Goal: Transaction & Acquisition: Purchase product/service

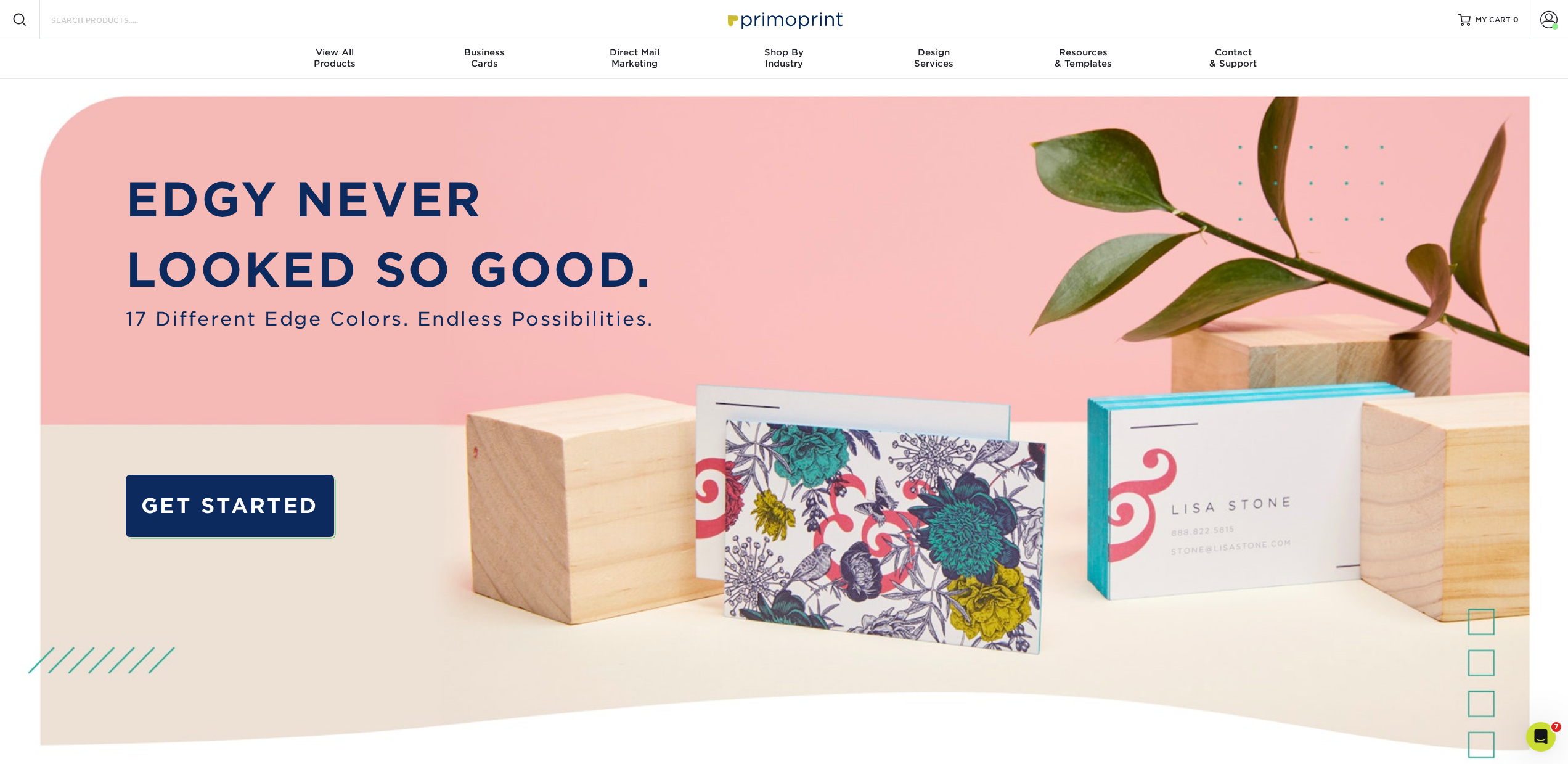
click at [143, 20] on input "Search Products" at bounding box center [110, 20] width 120 height 15
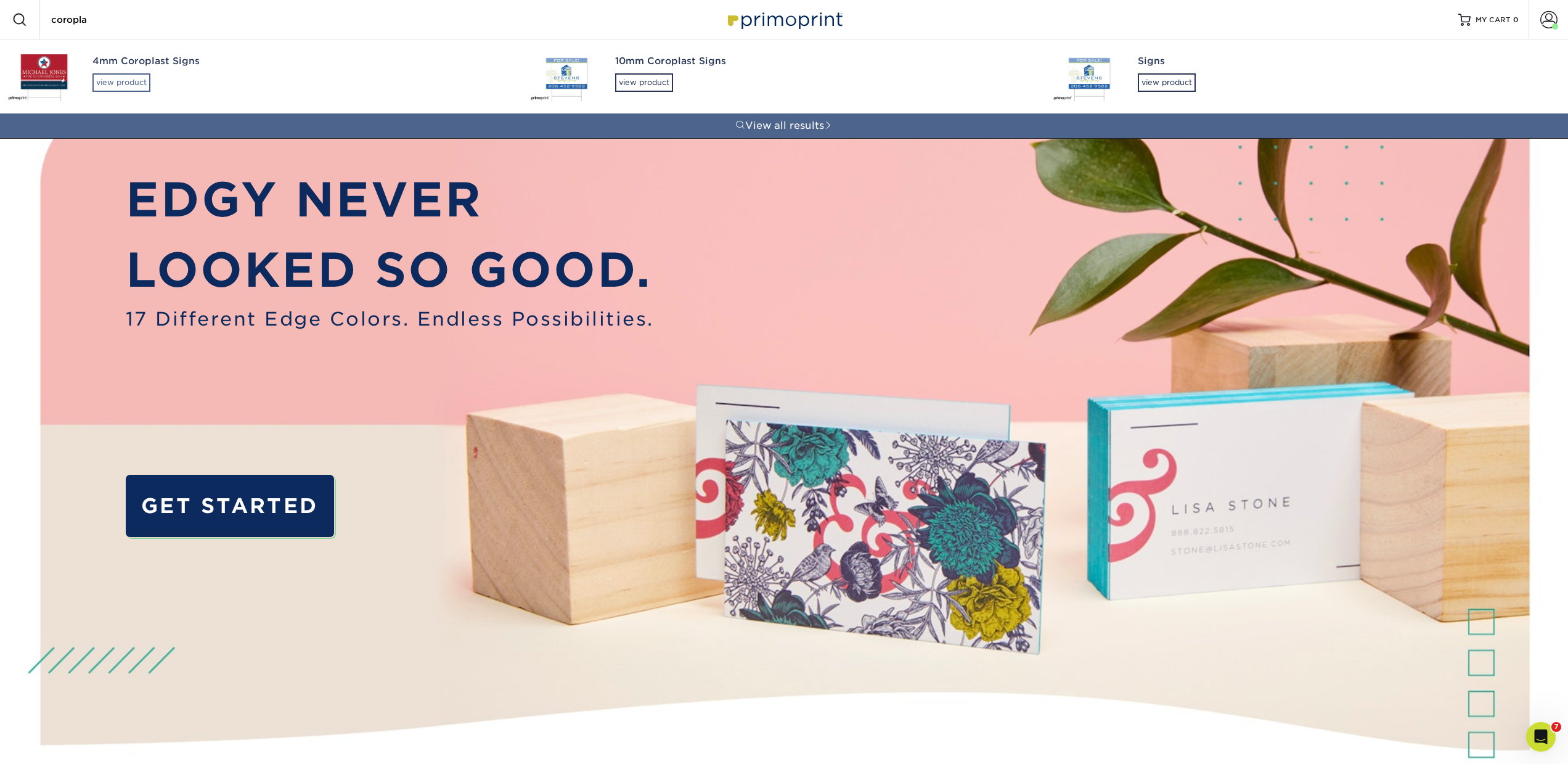
type input "coropla"
click at [139, 75] on div "view product" at bounding box center [121, 82] width 58 height 18
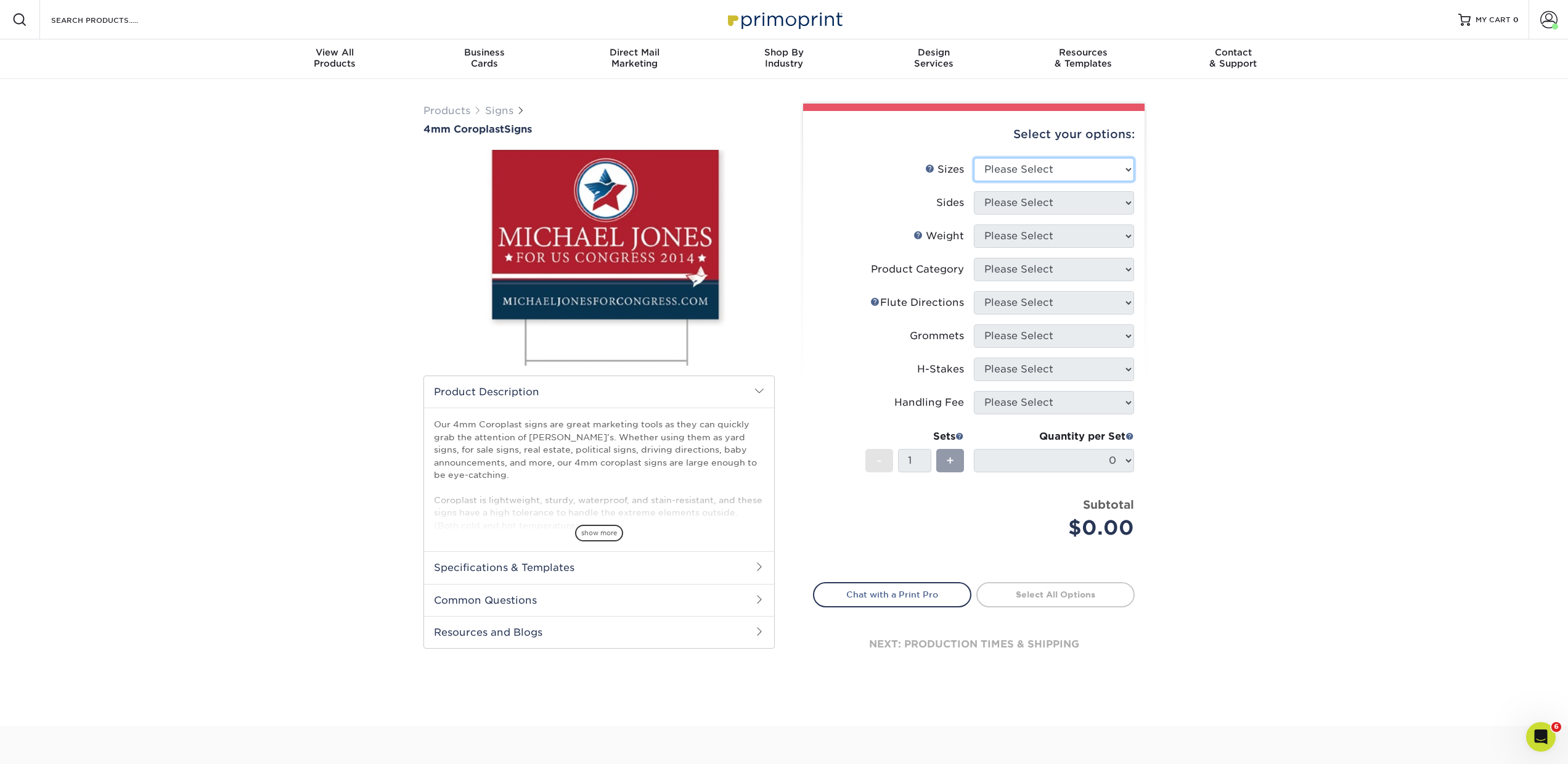
click at [988, 162] on select "Please Select 12" x 18" 18" x 24" 24" x 24" 24" x 36"" at bounding box center [1054, 170] width 160 height 24
click at [999, 172] on select "Please Select 12" x 18" 18" x 24" 24" x 24" 24" x 36"" at bounding box center [1054, 170] width 160 height 24
select select "24.00x36.00"
click at [974, 158] on select "Please Select 12" x 18" 18" x 24" 24" x 24" 24" x 36"" at bounding box center [1054, 170] width 160 height 24
click at [1000, 202] on select "Please Select Print Both Sides Print Front Only" at bounding box center [1054, 203] width 160 height 24
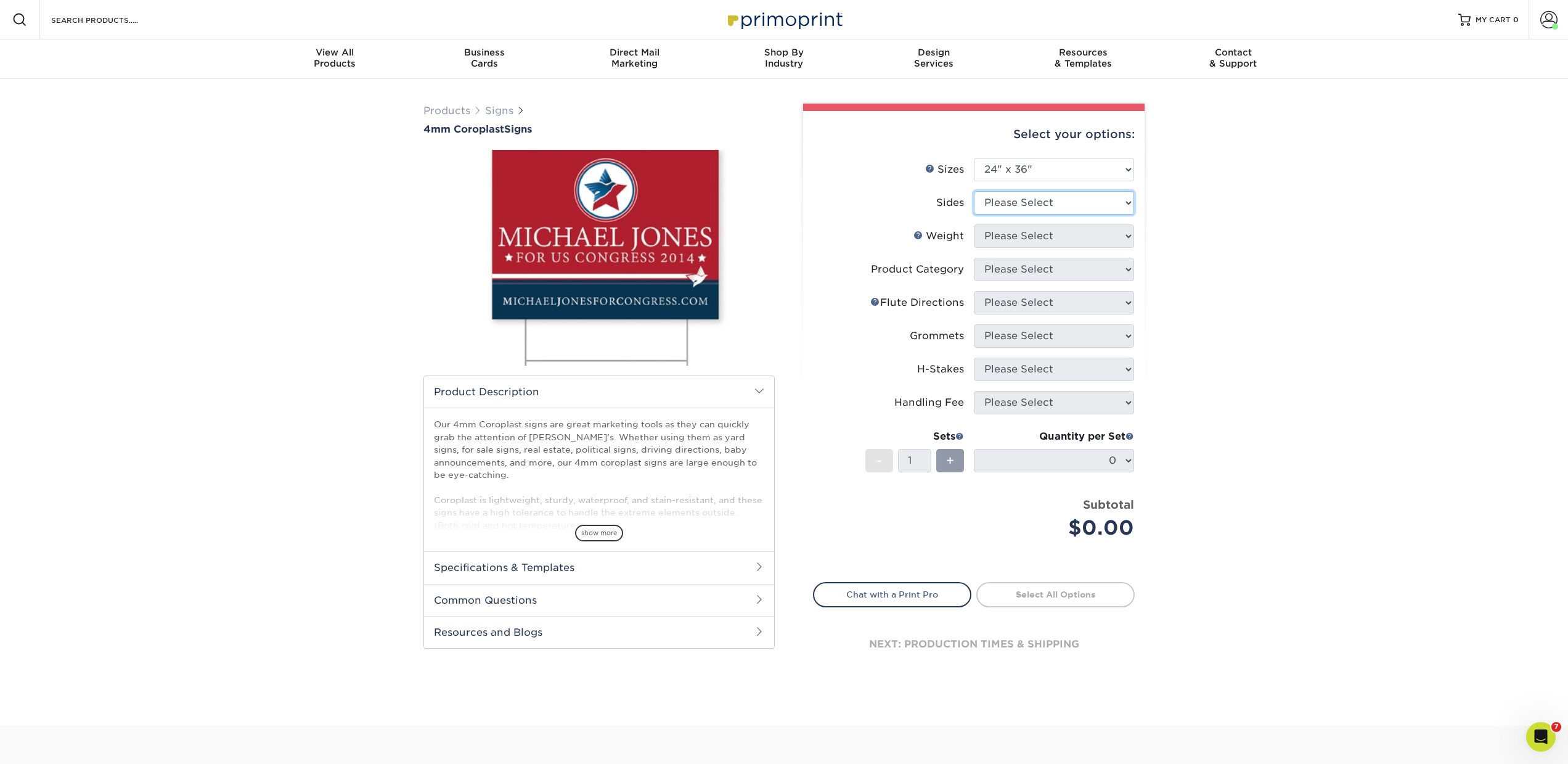
select select "13abbda7-1d64-4f25-8bb2-c179b224825d"
click at [974, 191] on select "Please Select Print Both Sides Print Front Only" at bounding box center [1054, 203] width 160 height 24
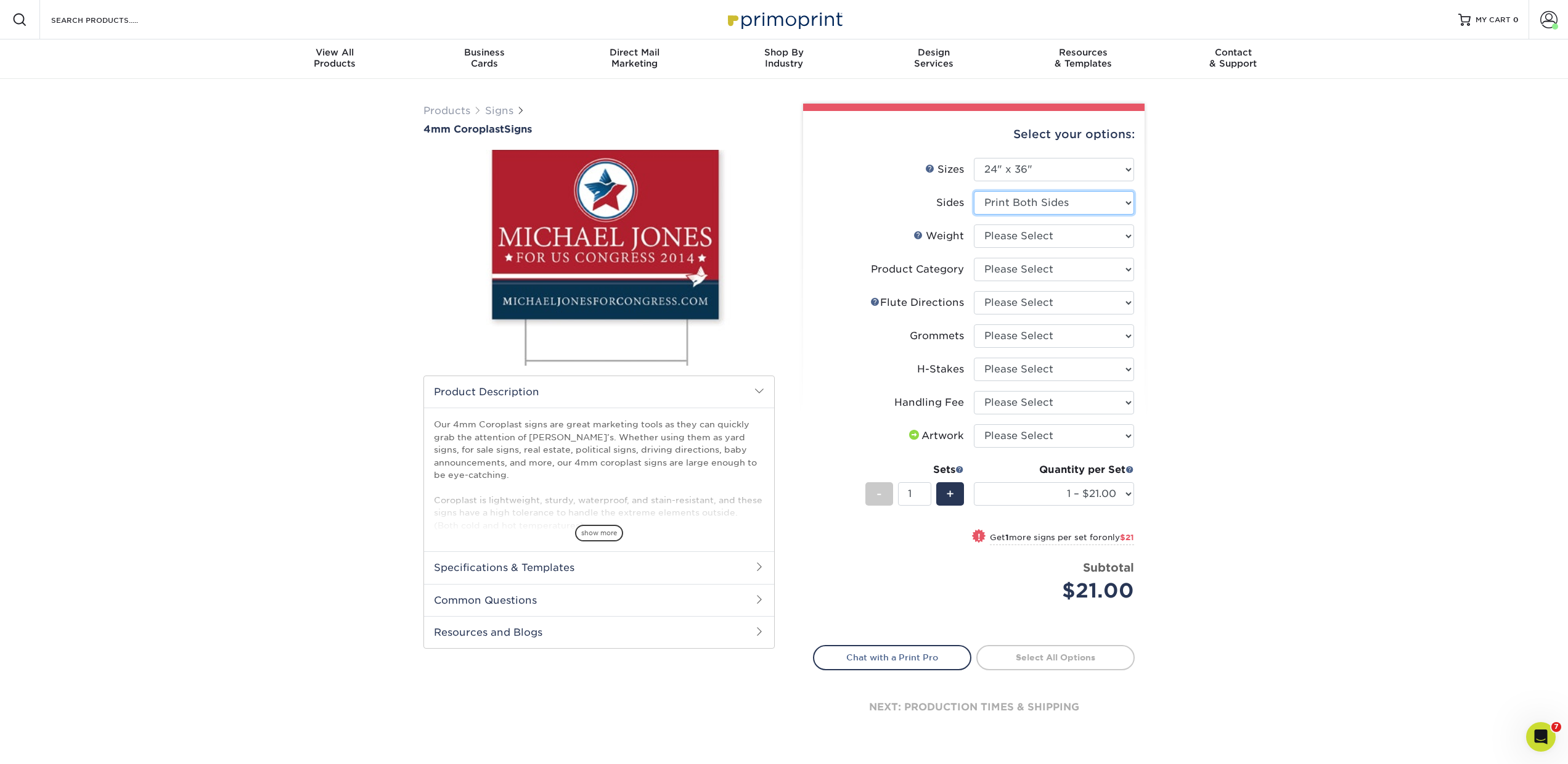
click at [1012, 204] on select "Please Select Print Both Sides Print Front Only" at bounding box center [1054, 203] width 160 height 24
click at [974, 191] on select "Please Select Print Both Sides Print Front Only" at bounding box center [1054, 203] width 160 height 24
click at [1007, 235] on select "Please Select 4CORO" at bounding box center [1054, 236] width 160 height 24
select select "4CORO"
click at [974, 225] on select "Please Select 4CORO" at bounding box center [1054, 236] width 160 height 24
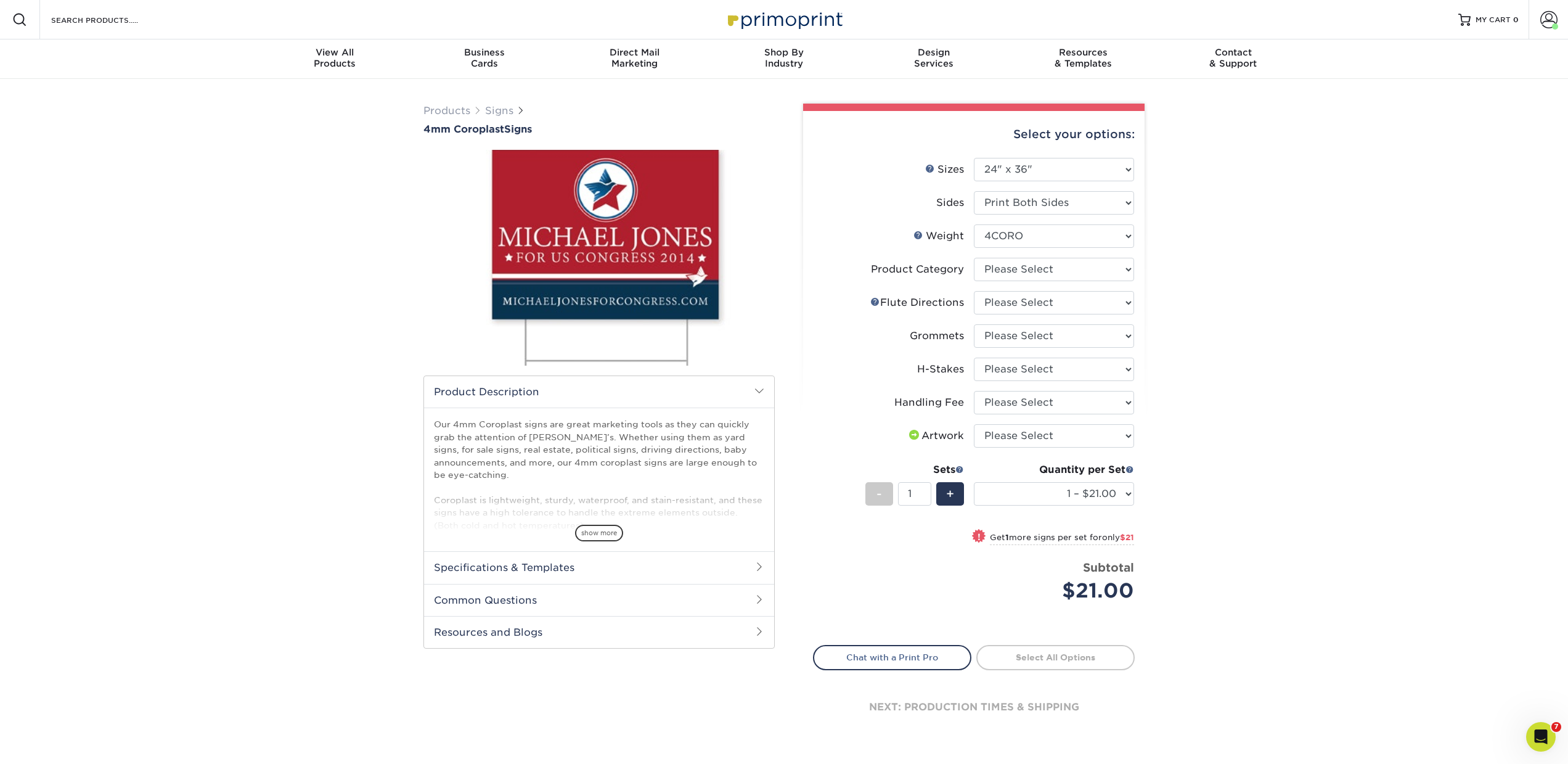
click at [1002, 268] on form "Sizes Help Sizes Please Select 12" x 18" 18" x 24" 24" x 24" 24" x 36" Sides Pl…" at bounding box center [974, 394] width 322 height 473
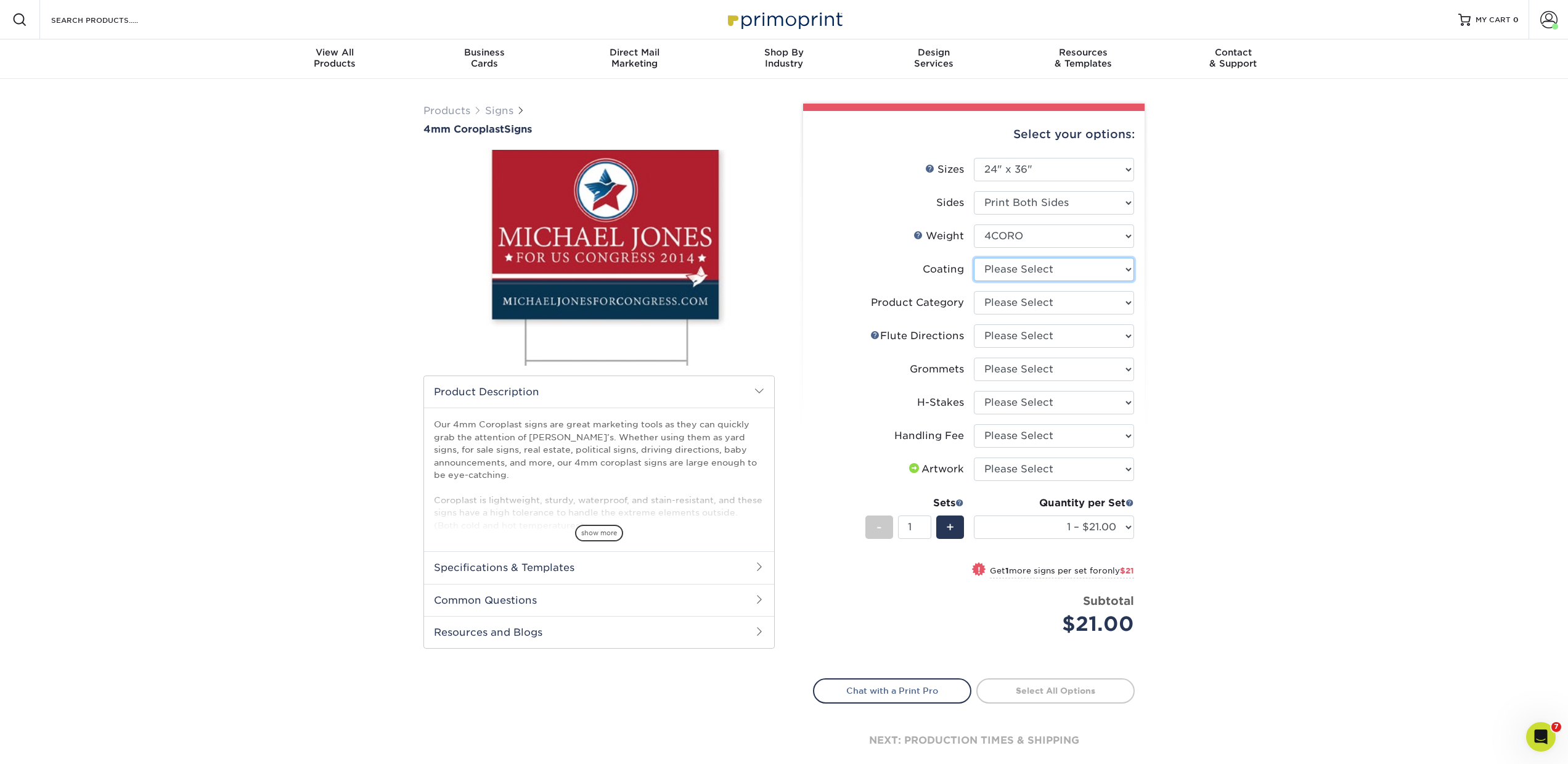
click at [1002, 268] on select at bounding box center [1054, 270] width 160 height 24
select select "3e7618de-abca-4bda-9f97-8b9129e913d8"
click at [974, 258] on select at bounding box center [1054, 270] width 160 height 24
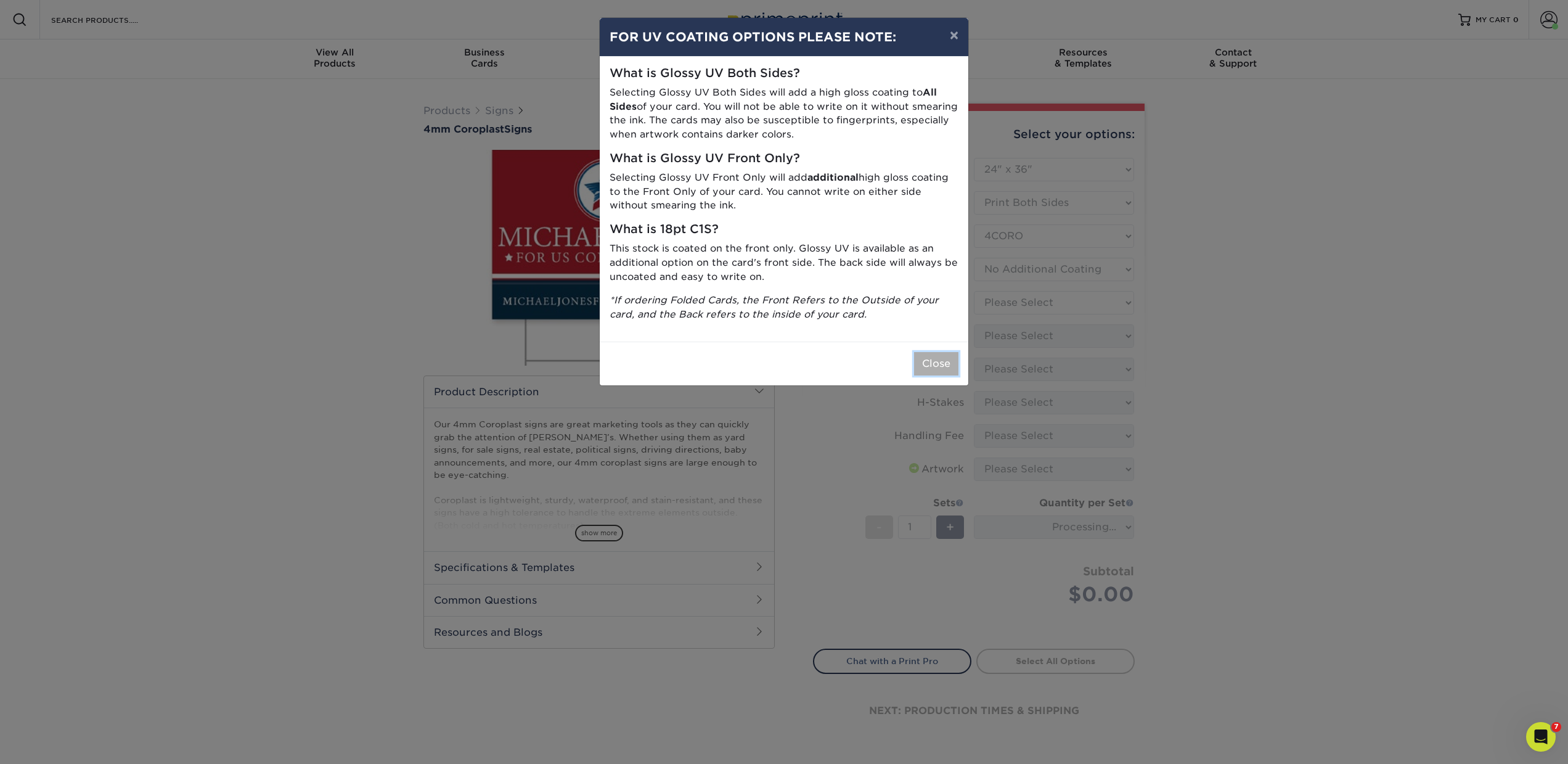
click at [939, 358] on button "Close" at bounding box center [936, 364] width 45 height 24
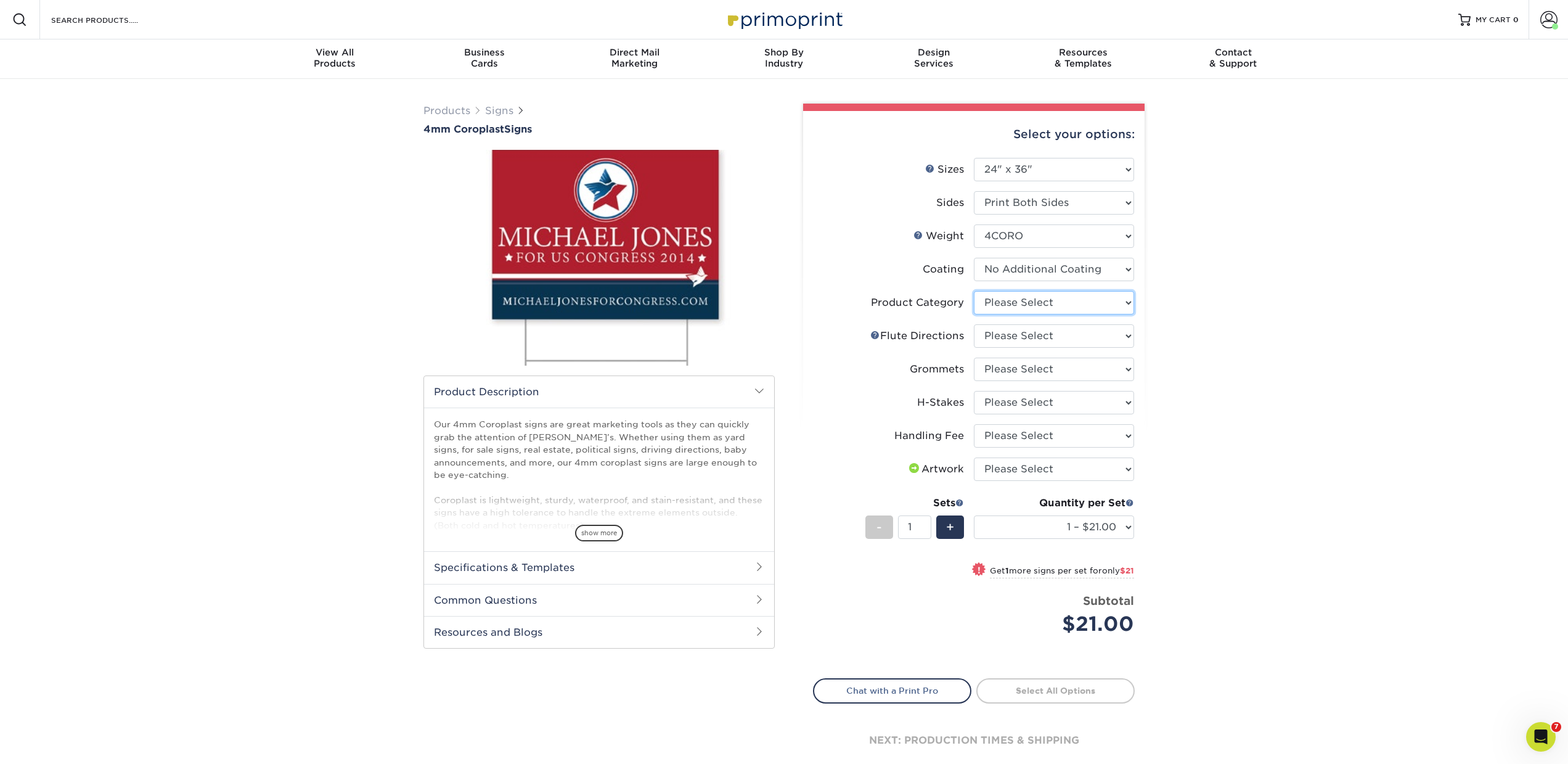
click at [1035, 304] on select "Please Select Coroplast Signs" at bounding box center [1054, 302] width 160 height 24
select select "b3582ed5-6912-492c-8440-2cc51afdb8e1"
click at [974, 291] on select "Please Select Coroplast Signs" at bounding box center [1054, 302] width 160 height 24
click at [1027, 330] on select "Please Select Flute Direction (Horizontal) Flute Direction (Vertical)" at bounding box center [1054, 336] width 160 height 24
click at [974, 324] on select "Please Select Flute Direction (Horizontal) Flute Direction (Vertical)" at bounding box center [1054, 336] width 160 height 24
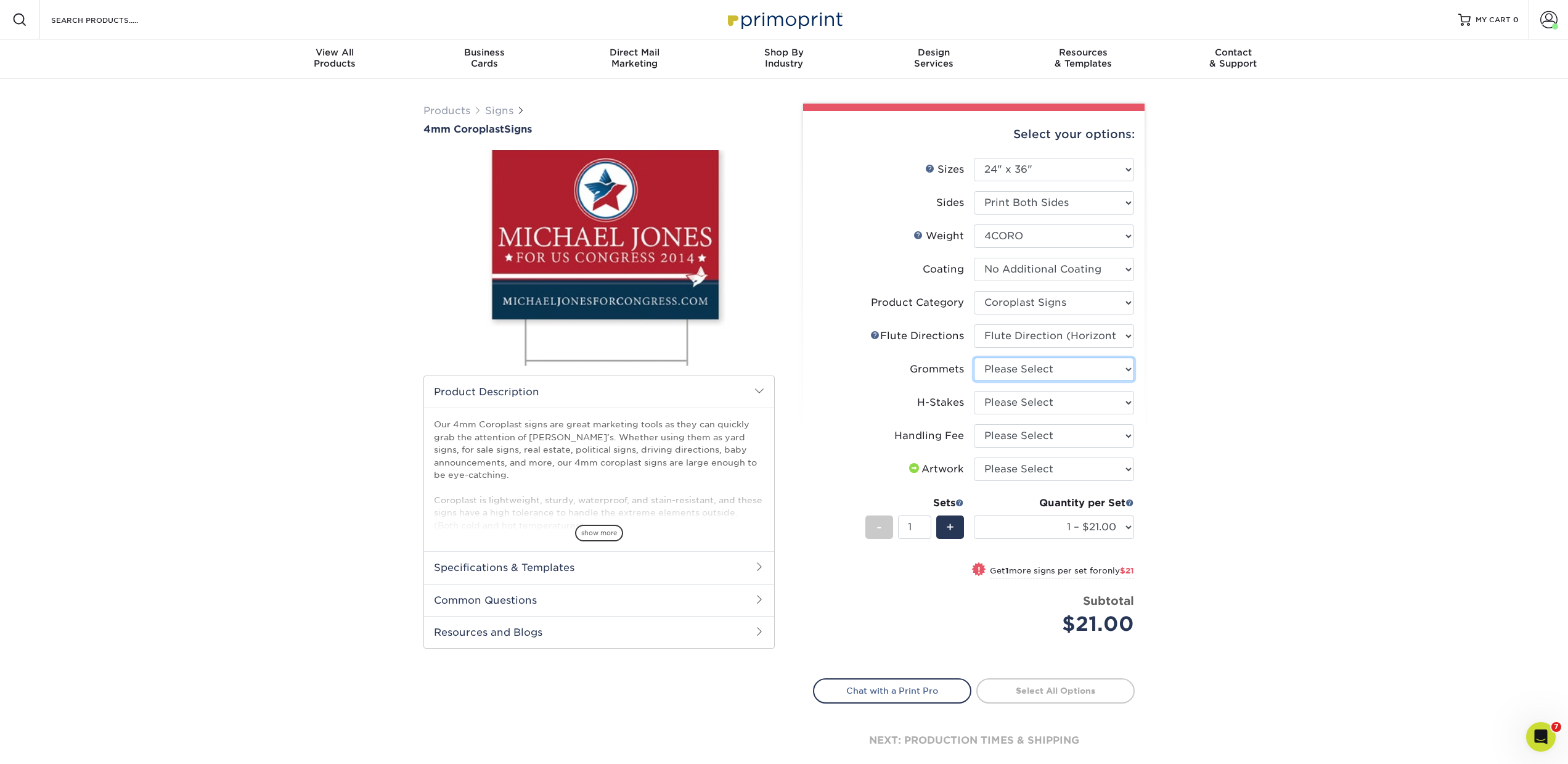
click at [1015, 369] on select "Please Select No Grommets Yes, Grommet All 4 Corners Yes, Grommet All 4 Corners…" at bounding box center [1054, 369] width 160 height 24
click at [1019, 342] on select "Please Select Flute Direction (Horizontal) Flute Direction (Vertical)" at bounding box center [1054, 336] width 160 height 24
select select "b9474d6d-25b7-40b8-b284-85b7690982f8"
click at [974, 324] on select "Please Select Flute Direction (Horizontal) Flute Direction (Vertical)" at bounding box center [1054, 336] width 160 height 24
click at [1020, 372] on select "Please Select No Grommets Yes, Grommet All 4 Corners Yes, Grommet All 4 Corners…" at bounding box center [1054, 369] width 160 height 24
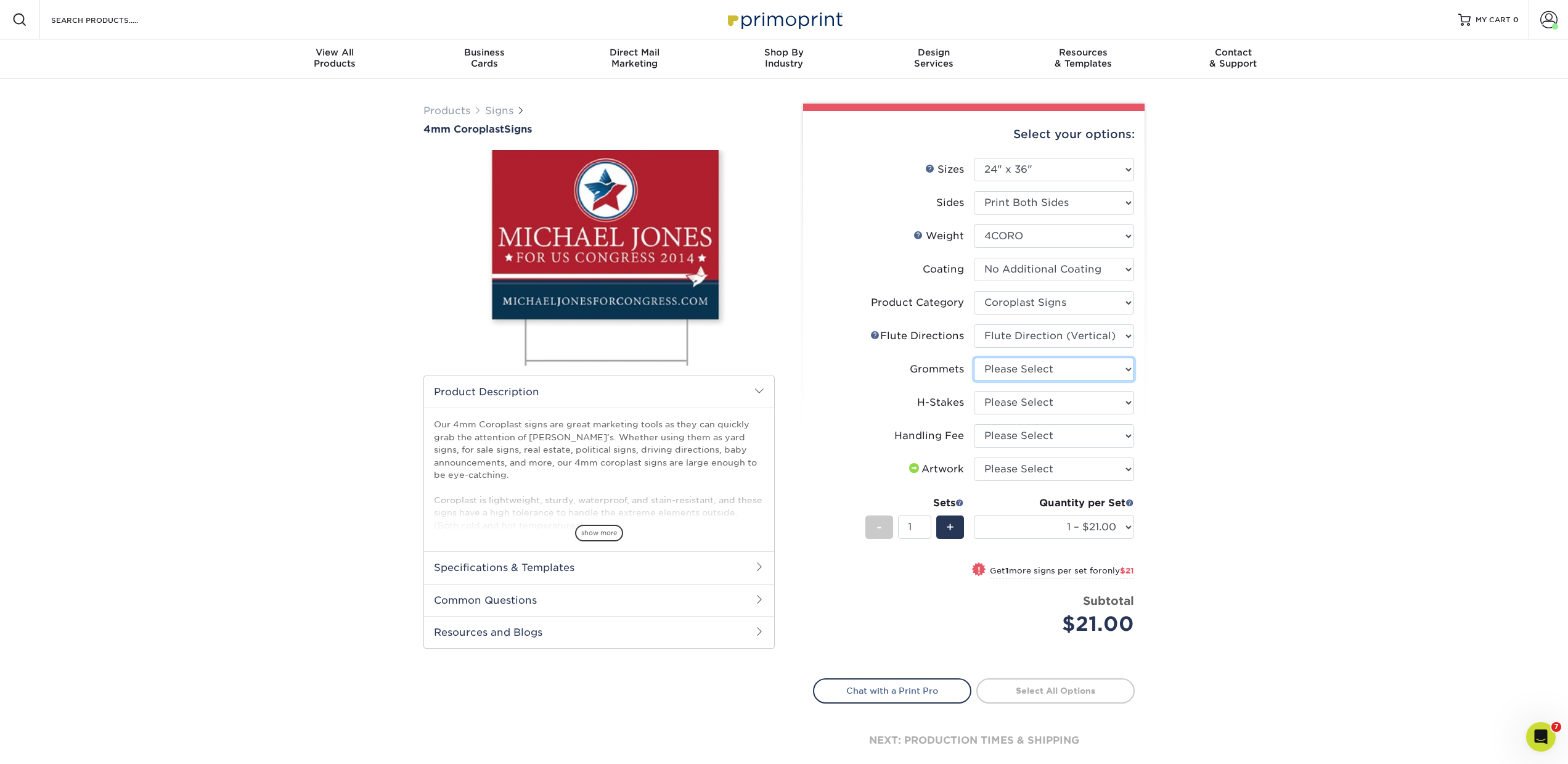
select select "90d329df-db80-4206-b821-ff9d3f363977"
click at [974, 357] on select "Please Select No Grommets Yes, Grommet All 4 Corners Yes, Grommet All 4 Corners…" at bounding box center [1054, 369] width 160 height 24
click at [1013, 404] on select "Please Select No H-Stakes Yes" at bounding box center [1054, 403] width 160 height 24
select select "8c85e97e-8b3a-46d2-b88d-acee5fa20222"
click at [974, 391] on select "Please Select No H-Stakes Yes" at bounding box center [1054, 403] width 160 height 24
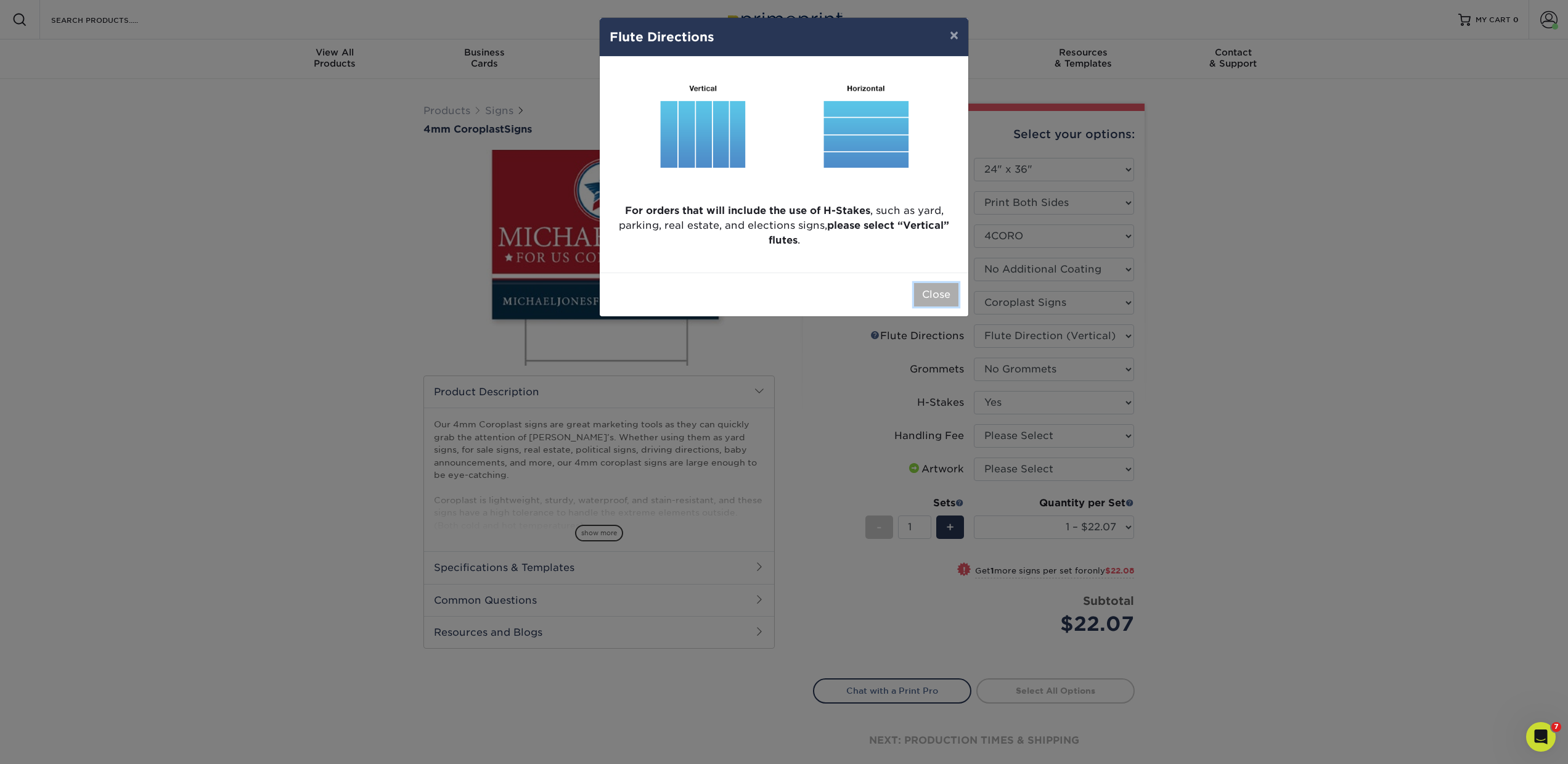
click at [943, 297] on button "Close" at bounding box center [936, 295] width 45 height 24
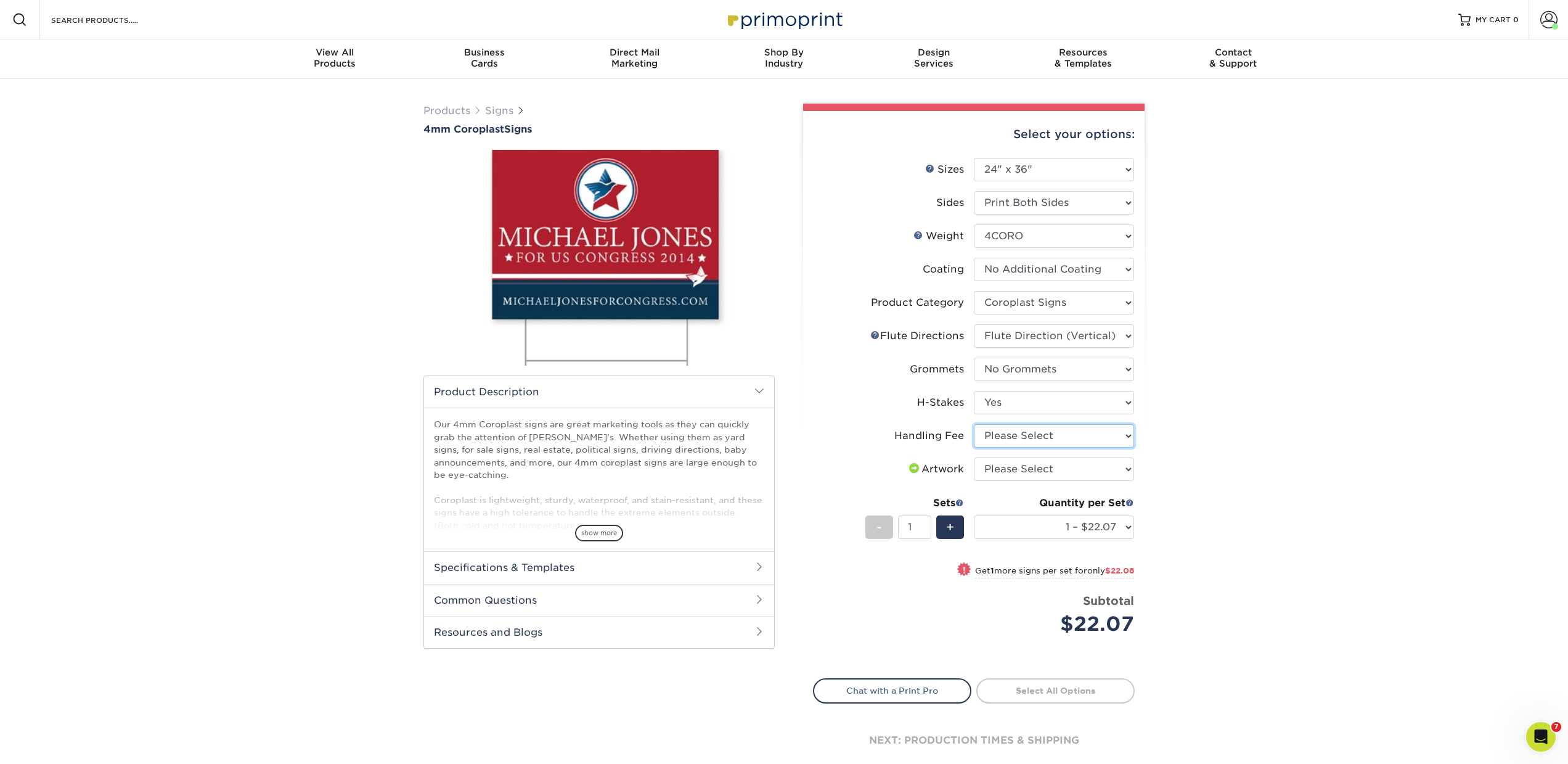
click at [989, 441] on select "Please Select Handling Fee" at bounding box center [1054, 436] width 160 height 24
select select "ab74c079-444c-4260-ae6a-e09bdee8073c"
click at [974, 424] on select "Please Select Handling Fee" at bounding box center [1054, 436] width 160 height 24
click at [989, 469] on select "Please Select I will upload files I need a design - $50" at bounding box center [1054, 469] width 160 height 24
select select "upload"
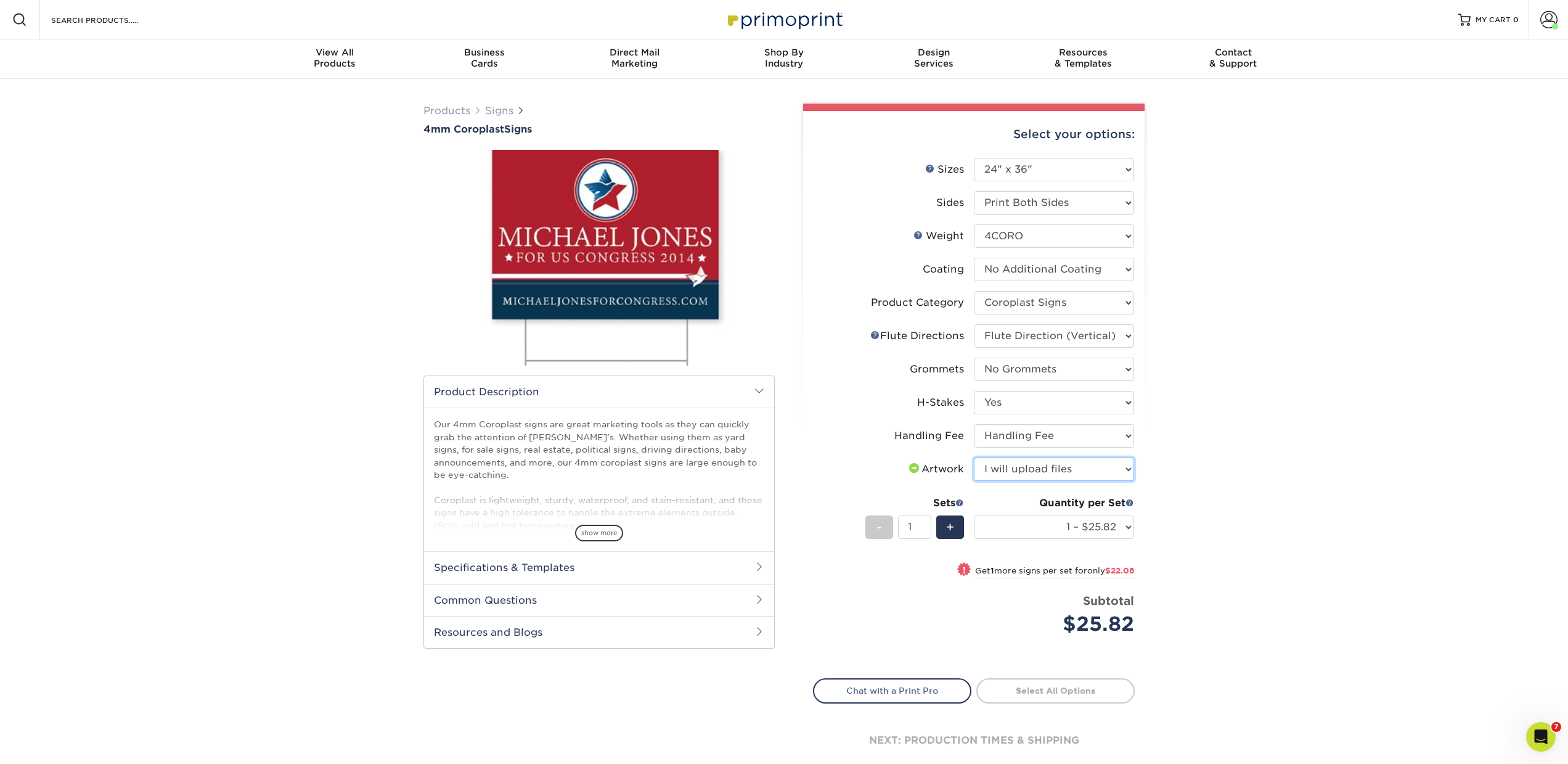
click at [974, 458] on select "Please Select I will upload files I need a design - $50" at bounding box center [1054, 469] width 160 height 24
click at [990, 525] on select "1 – $25.82 2 – $47.90 3 – $69.97 4 – $88.29 5 – $110.37 6 – $132.44 7 – $154.51…" at bounding box center [1054, 527] width 160 height 24
click at [974, 515] on select "1 – $25.82 2 – $47.90 3 – $69.97 4 – $88.29 5 – $110.37 6 – $132.44 7 – $154.51…" at bounding box center [1054, 527] width 160 height 24
click at [998, 264] on select at bounding box center [1054, 270] width 160 height 24
click at [1007, 208] on select "Please Select Print Both Sides Print Front Only" at bounding box center [1054, 203] width 160 height 24
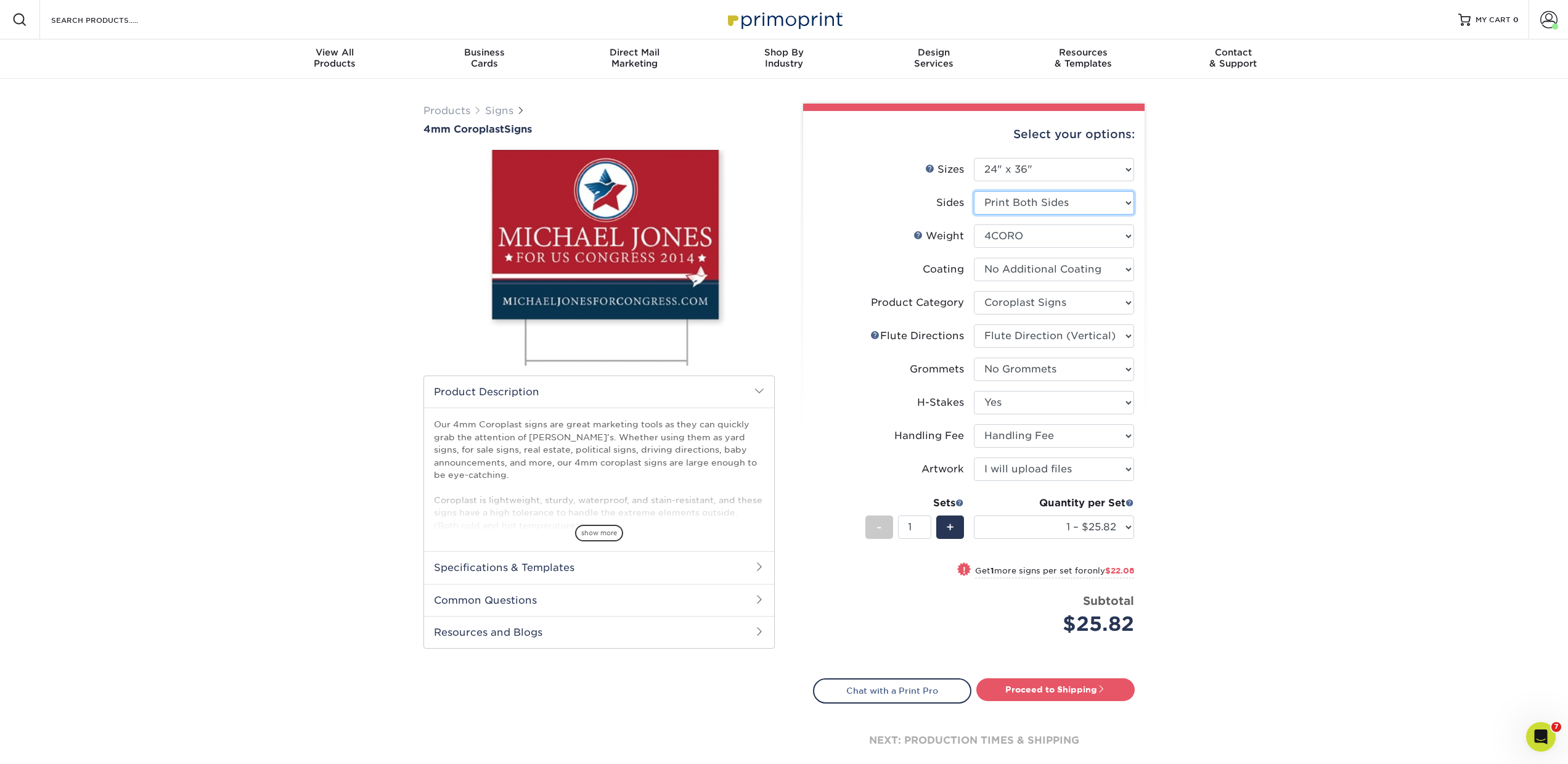
select select "32d3c223-f82c-492b-b915-ba065a00862f"
click at [974, 191] on select "Please Select Print Both Sides Print Front Only" at bounding box center [1054, 203] width 160 height 24
select select "-1"
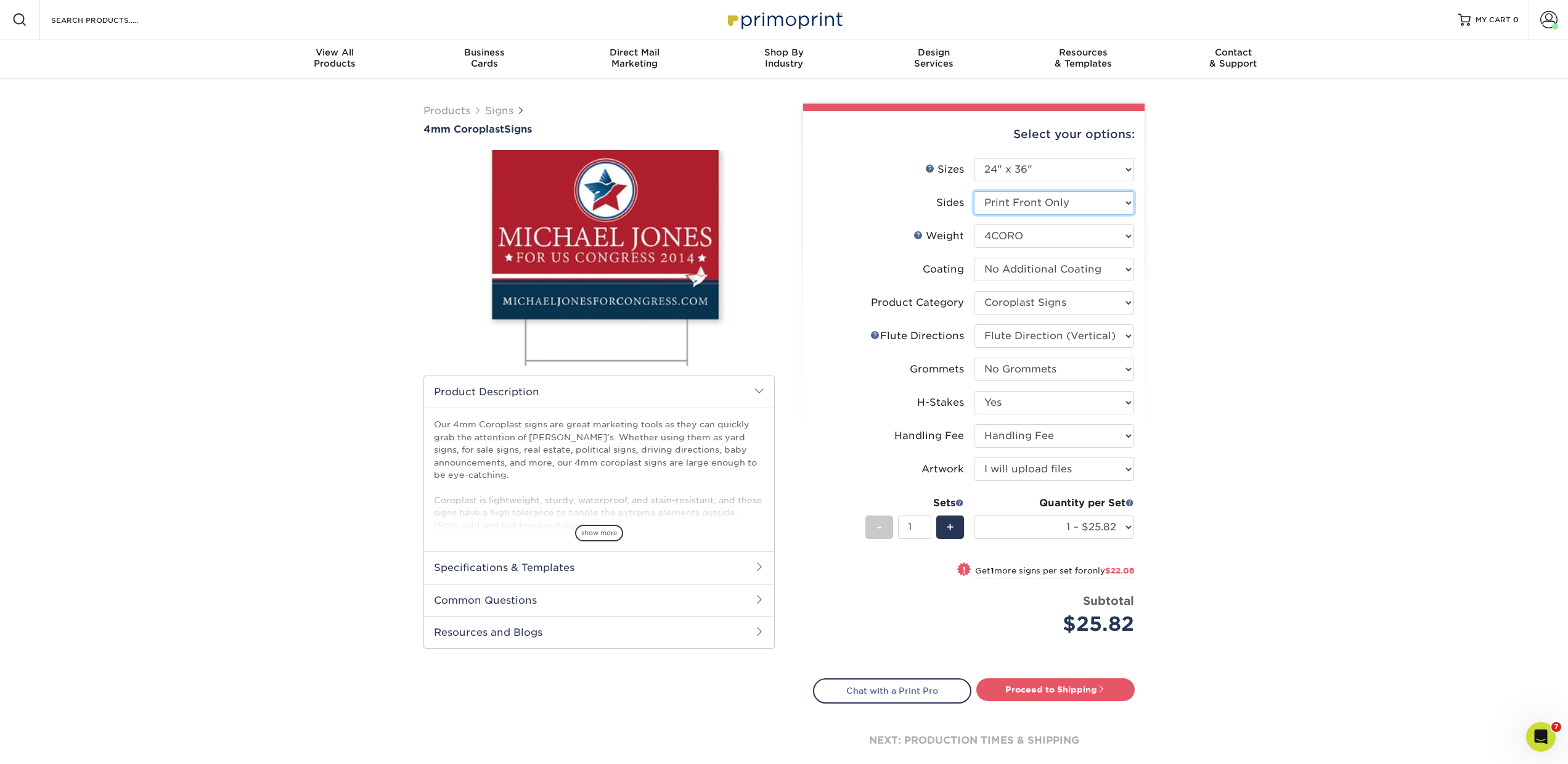
select select "-1"
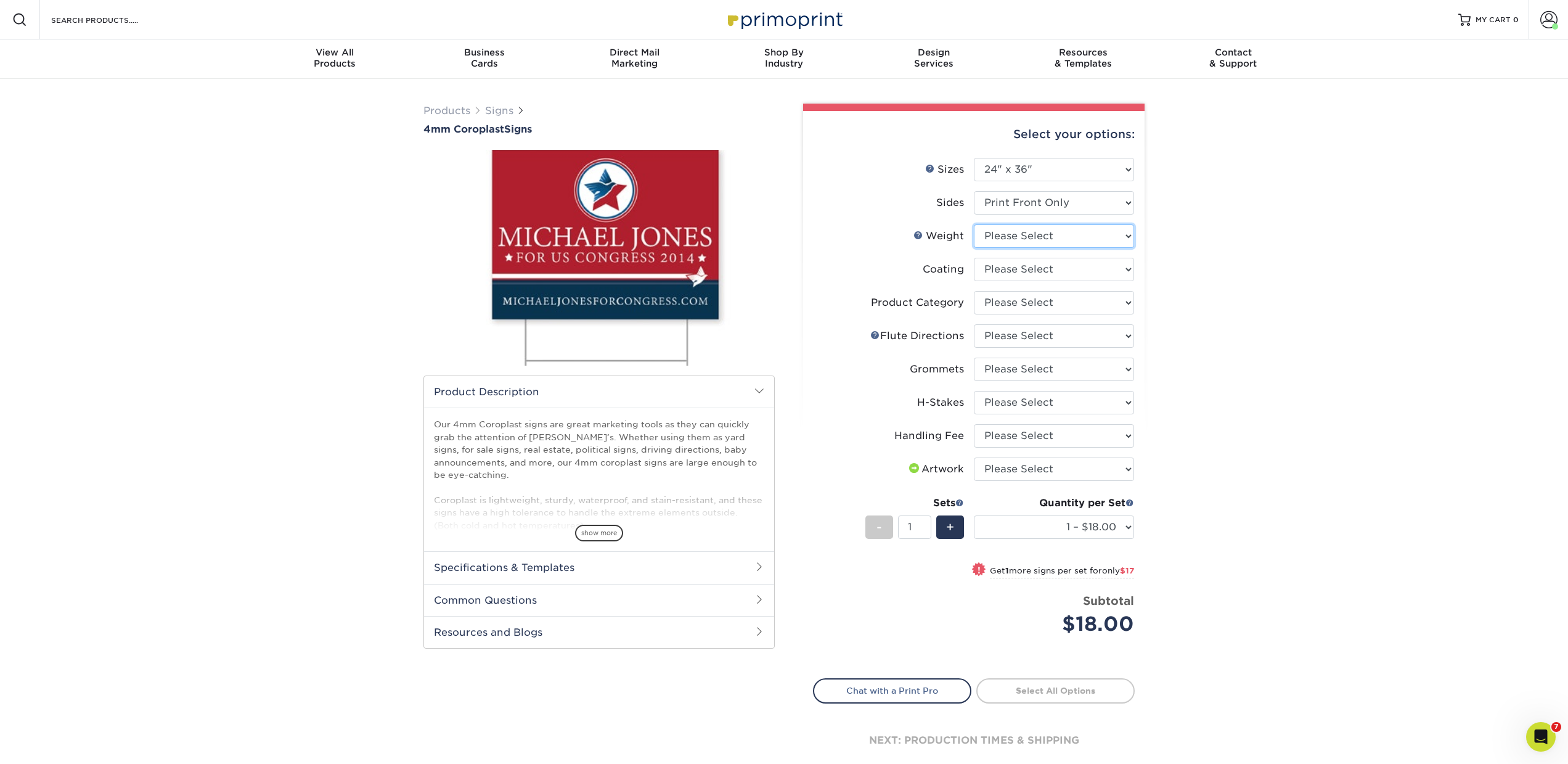
click at [1015, 247] on select "Please Select 4CORO" at bounding box center [1054, 236] width 160 height 24
select select "4CORO"
click at [974, 225] on select "Please Select 4CORO" at bounding box center [1054, 236] width 160 height 24
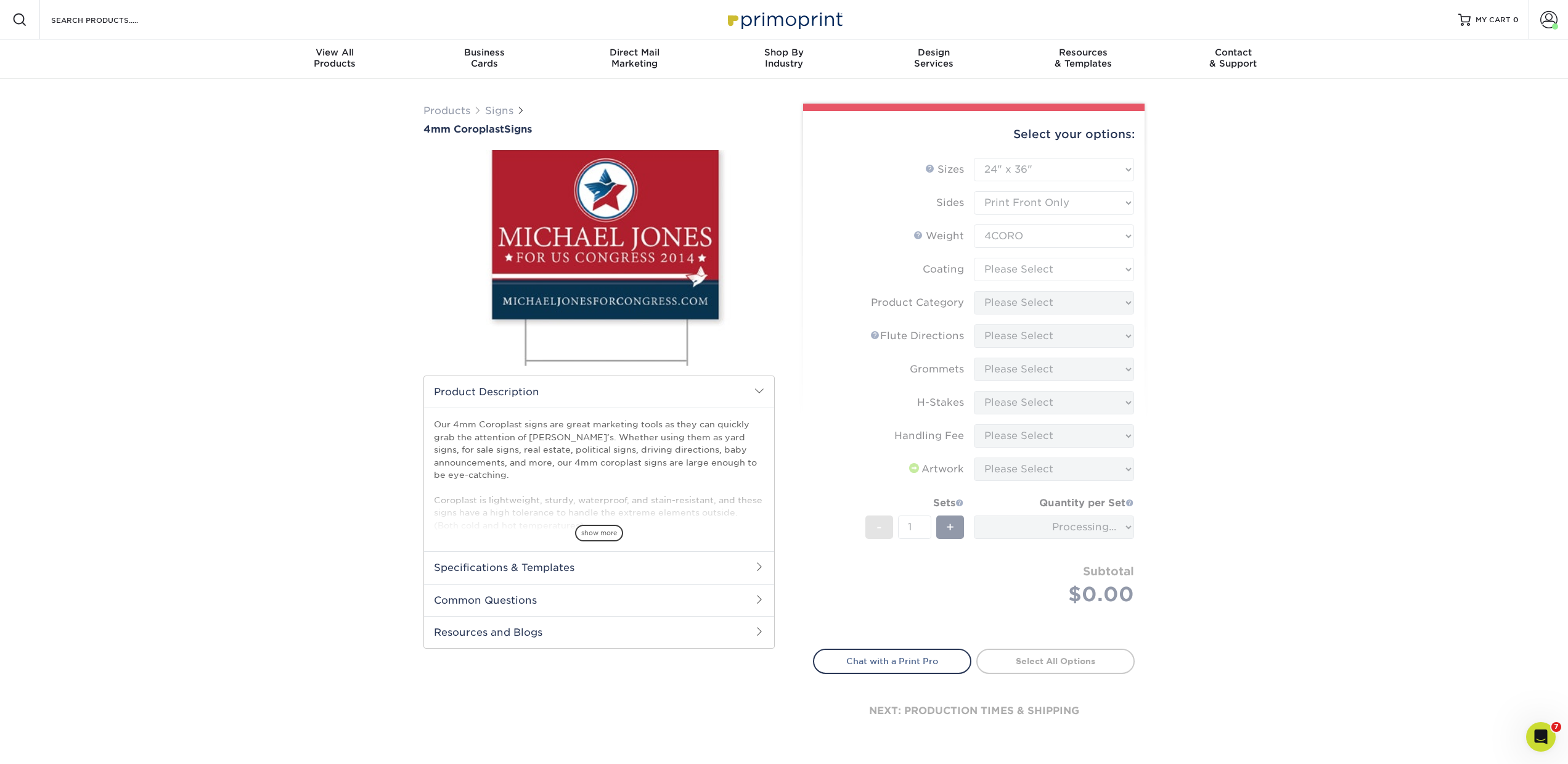
click at [1015, 271] on form "Sizes Help Sizes Please Select 12" x 18" 18" x 24" 24" x 24" 24" x 36" Sides Pl…" at bounding box center [974, 396] width 322 height 477
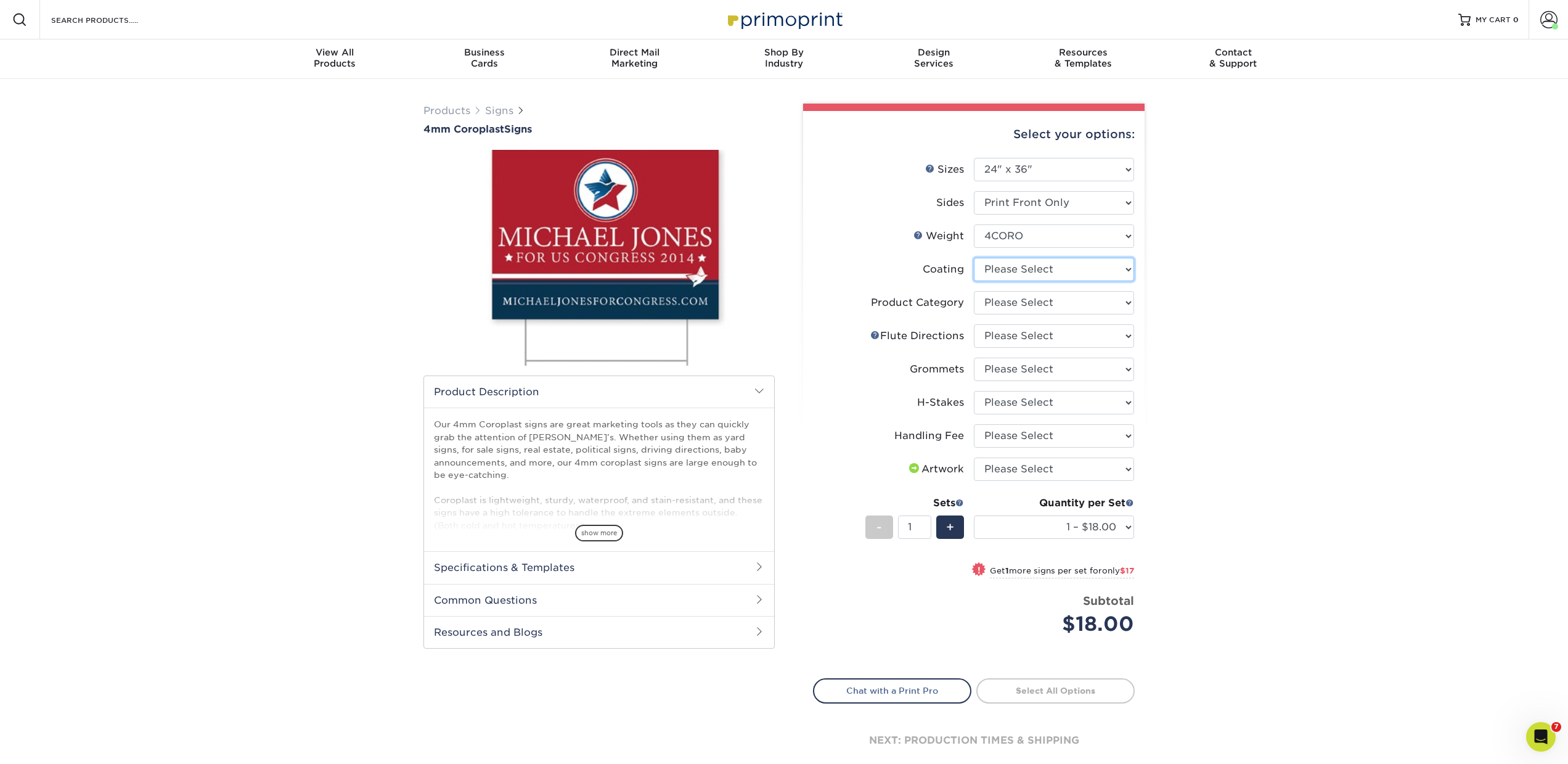
click at [1015, 271] on select at bounding box center [1054, 270] width 160 height 24
select select "3e7618de-abca-4bda-9f97-8b9129e913d8"
click at [974, 258] on select at bounding box center [1054, 270] width 160 height 24
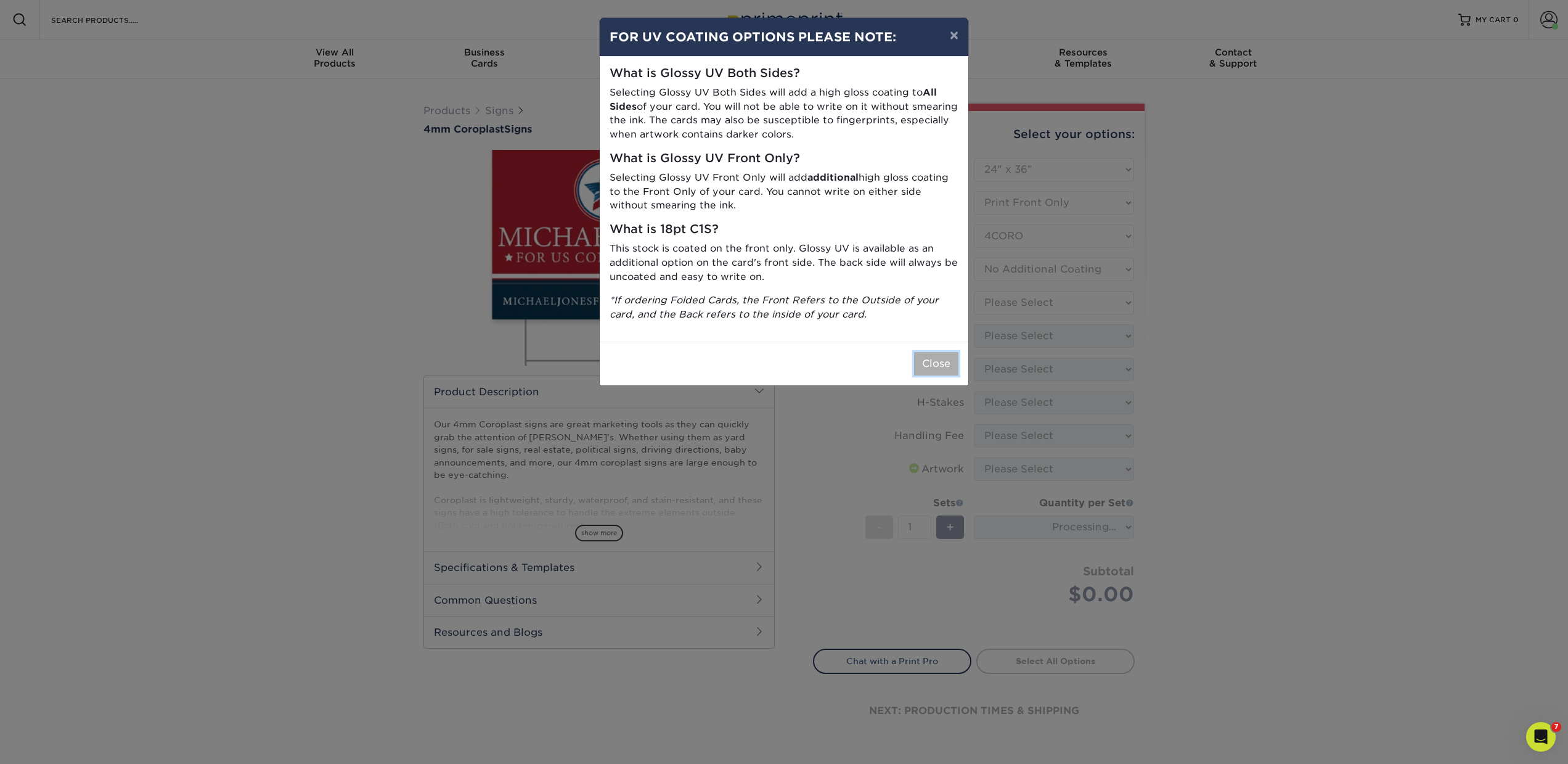
click at [943, 365] on button "Close" at bounding box center [936, 364] width 45 height 24
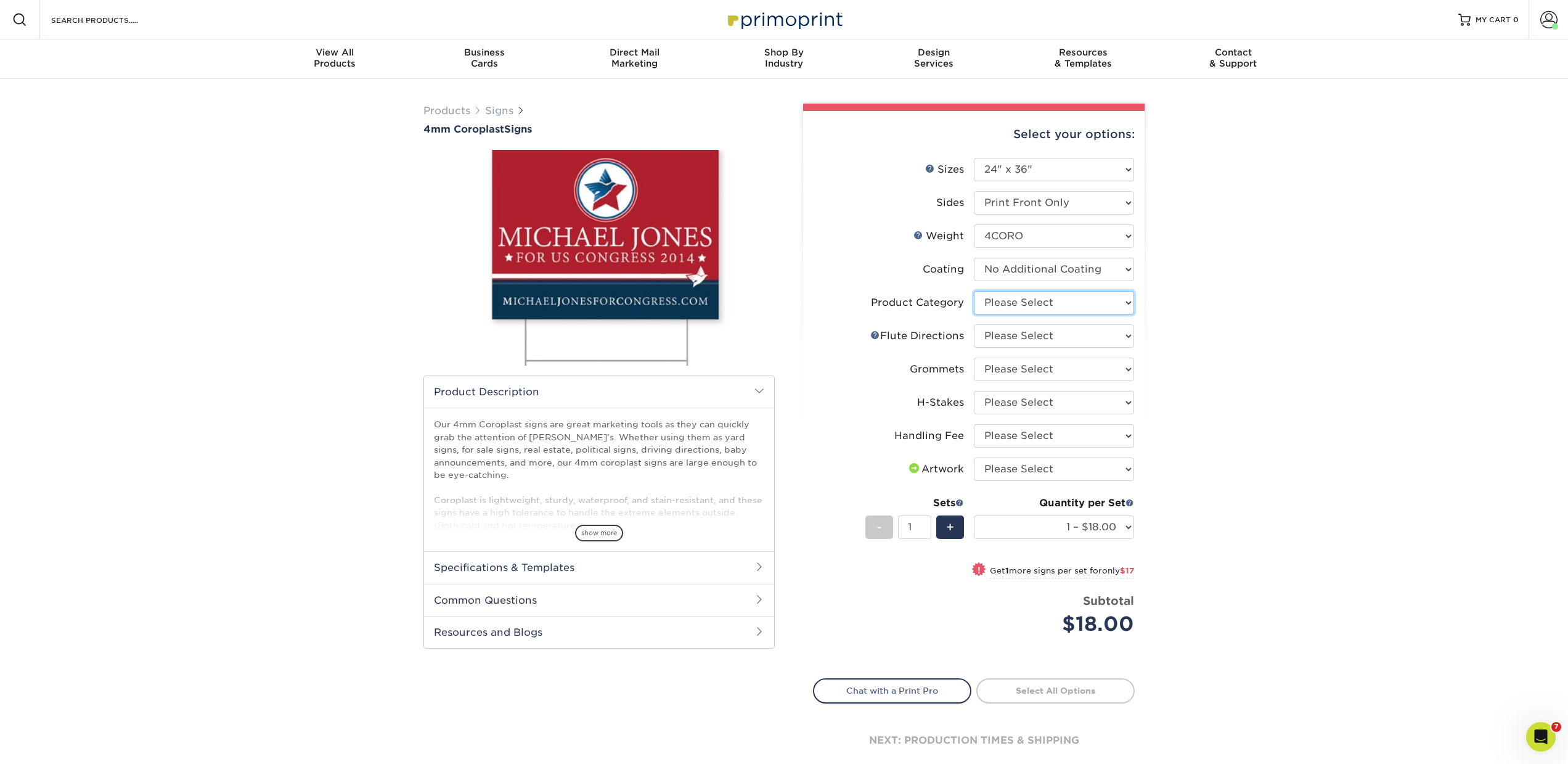
click at [991, 310] on select "Please Select Coroplast Signs" at bounding box center [1054, 302] width 160 height 24
select select "b3582ed5-6912-492c-8440-2cc51afdb8e1"
click at [974, 291] on select "Please Select Coroplast Signs" at bounding box center [1054, 302] width 160 height 24
click at [993, 345] on select "Please Select Flute Direction (Horizontal) Flute Direction (Vertical)" at bounding box center [1054, 336] width 160 height 24
select select "b9474d6d-25b7-40b8-b284-85b7690982f8"
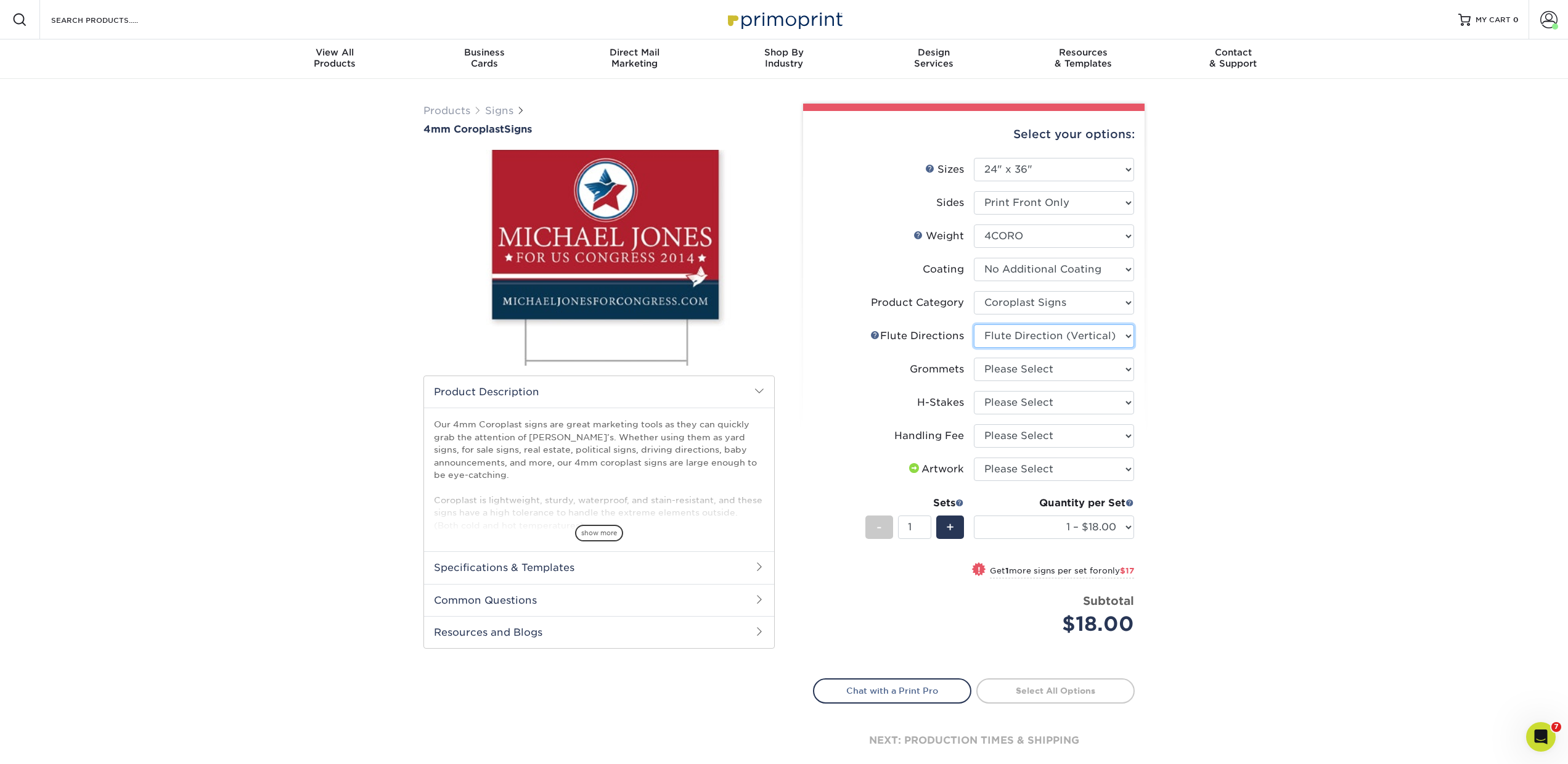
click at [974, 324] on select "Please Select Flute Direction (Horizontal) Flute Direction (Vertical)" at bounding box center [1054, 336] width 160 height 24
click at [991, 373] on select "Please Select No Grommets Yes, Grommet All 4 Corners Yes, Grommet All 4 Corners…" at bounding box center [1054, 369] width 160 height 24
select select "90d329df-db80-4206-b821-ff9d3f363977"
click at [974, 357] on select "Please Select No Grommets Yes, Grommet All 4 Corners Yes, Grommet All 4 Corners…" at bounding box center [1054, 369] width 160 height 24
click at [993, 400] on select "Please Select No H-Stakes Yes" at bounding box center [1054, 403] width 160 height 24
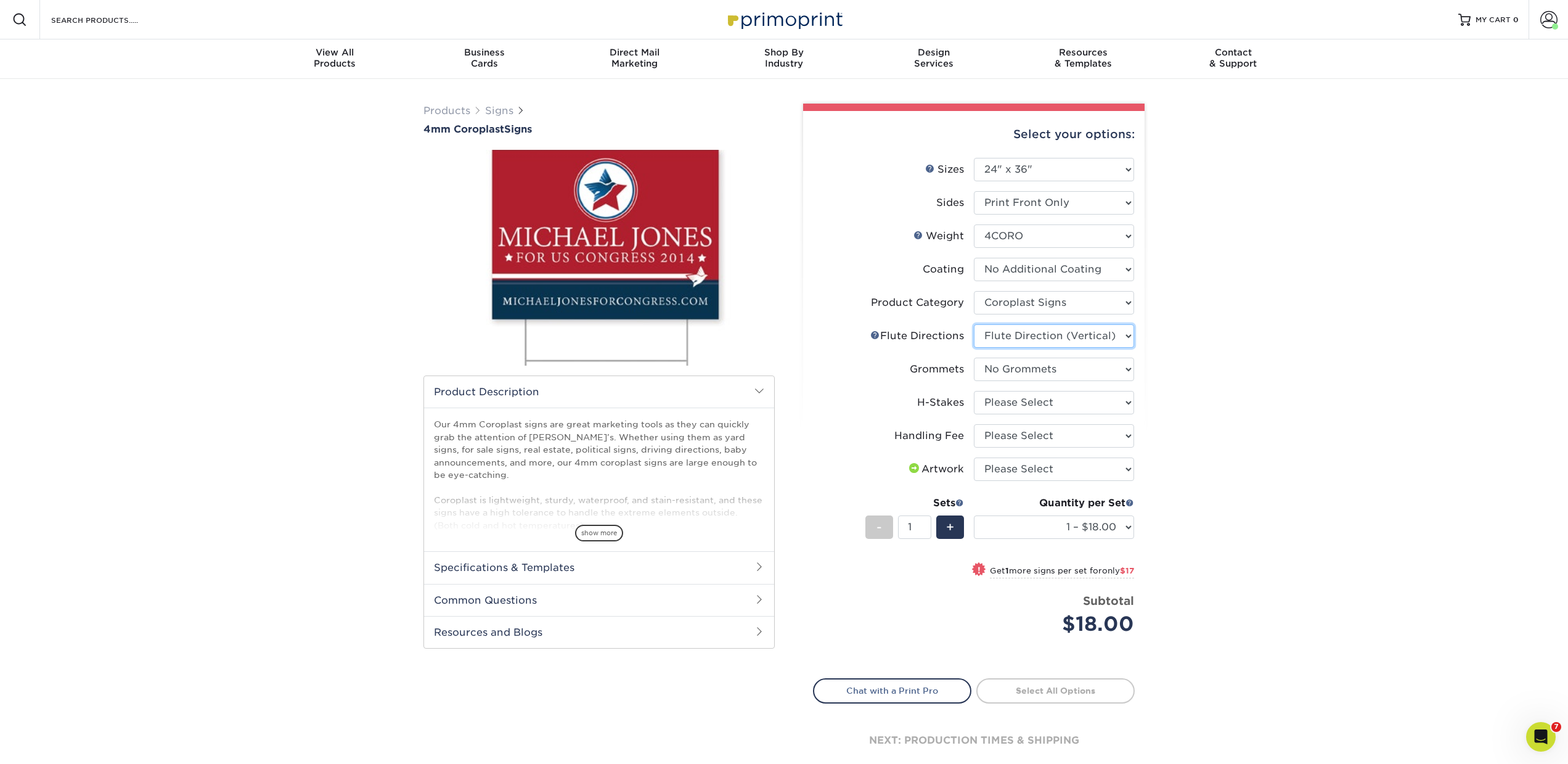
click at [1059, 340] on select "Please Select Flute Direction (Horizontal) Flute Direction (Vertical)" at bounding box center [1054, 336] width 160 height 24
select select "64642d5c-3ca5-48ab-b753-ddfa02991dab"
click at [974, 324] on select "Please Select Flute Direction (Horizontal) Flute Direction (Vertical)" at bounding box center [1054, 336] width 160 height 24
click at [1036, 374] on select "Please Select No Grommets Yes, Grommet All 4 Corners Yes, Grommet All 4 Corners…" at bounding box center [1054, 369] width 160 height 24
click at [974, 357] on select "Please Select No Grommets Yes, Grommet All 4 Corners Yes, Grommet All 4 Corners…" at bounding box center [1054, 369] width 160 height 24
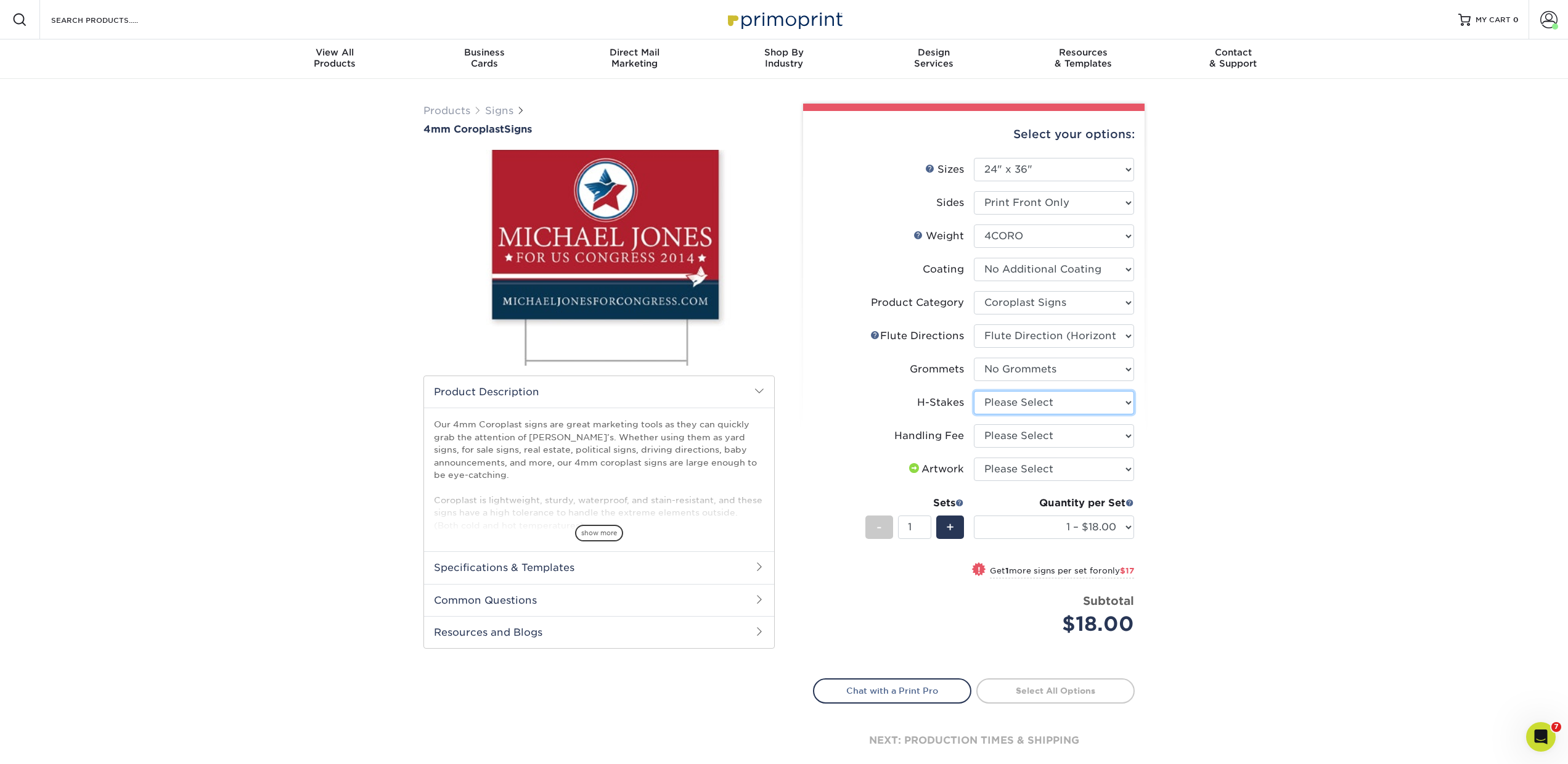
click at [1015, 401] on select "Please Select No H-Stakes Yes" at bounding box center [1054, 403] width 160 height 24
select select "aec992a9-897e-40ed-b45c-8ce74849ba63"
click at [974, 391] on select "Please Select No H-Stakes Yes" at bounding box center [1054, 403] width 160 height 24
click at [1007, 436] on select "Please Select Handling Fee" at bounding box center [1054, 436] width 160 height 24
select select "ab74c079-444c-4260-ae6a-e09bdee8073c"
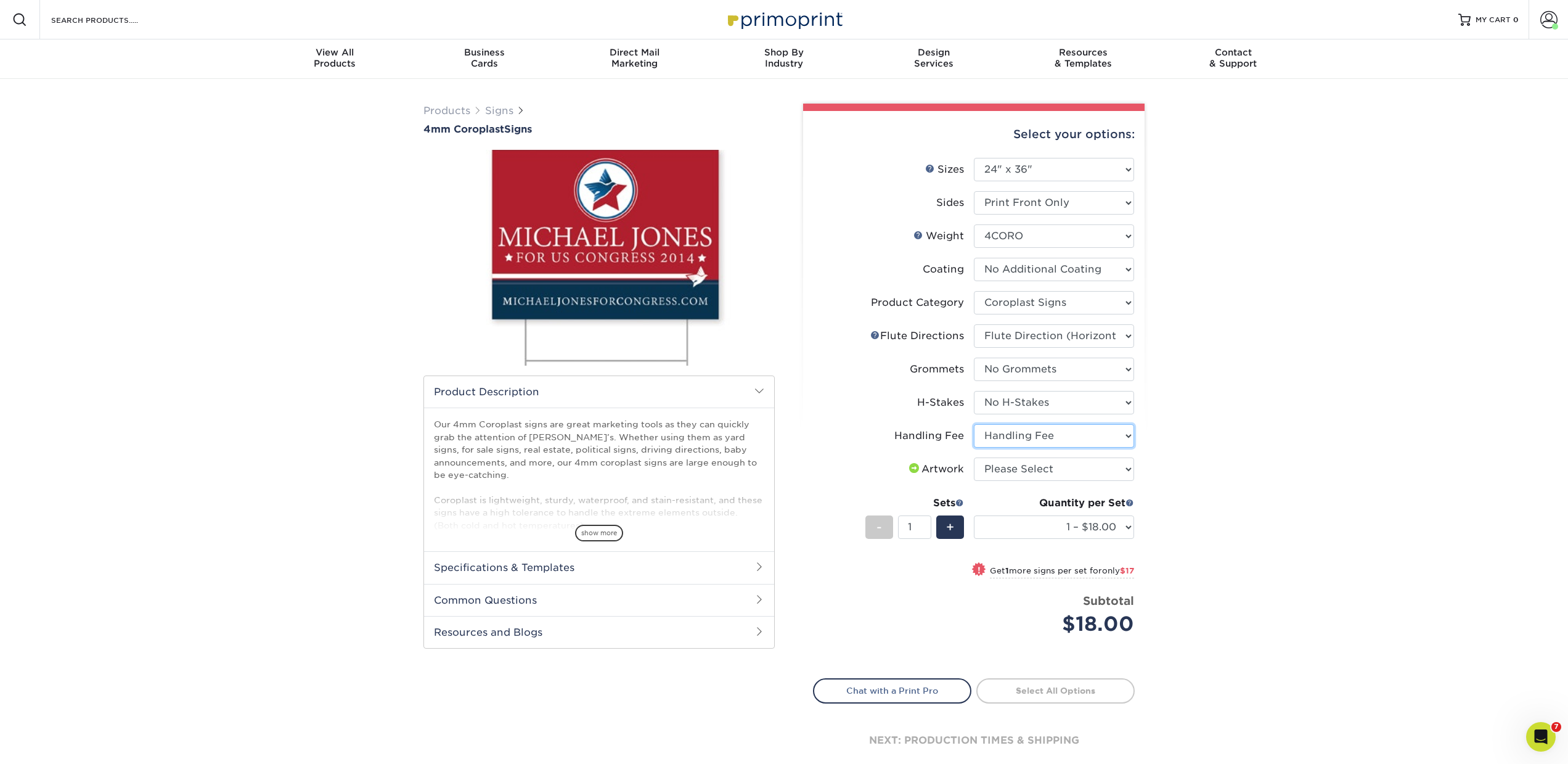
click at [974, 424] on select "Please Select Handling Fee" at bounding box center [1054, 436] width 160 height 24
click at [1000, 470] on select "Please Select I will upload files I need a design - $50" at bounding box center [1054, 469] width 160 height 24
select select "upload"
click at [974, 458] on select "Please Select I will upload files I need a design - $50" at bounding box center [1054, 469] width 160 height 24
click at [998, 527] on select "1 – $21.75 2 – $38.75 3 – $55.75 4 – $69.00 5 – $86.00 6 – $103.00 7 – $120.00 …" at bounding box center [1054, 527] width 160 height 24
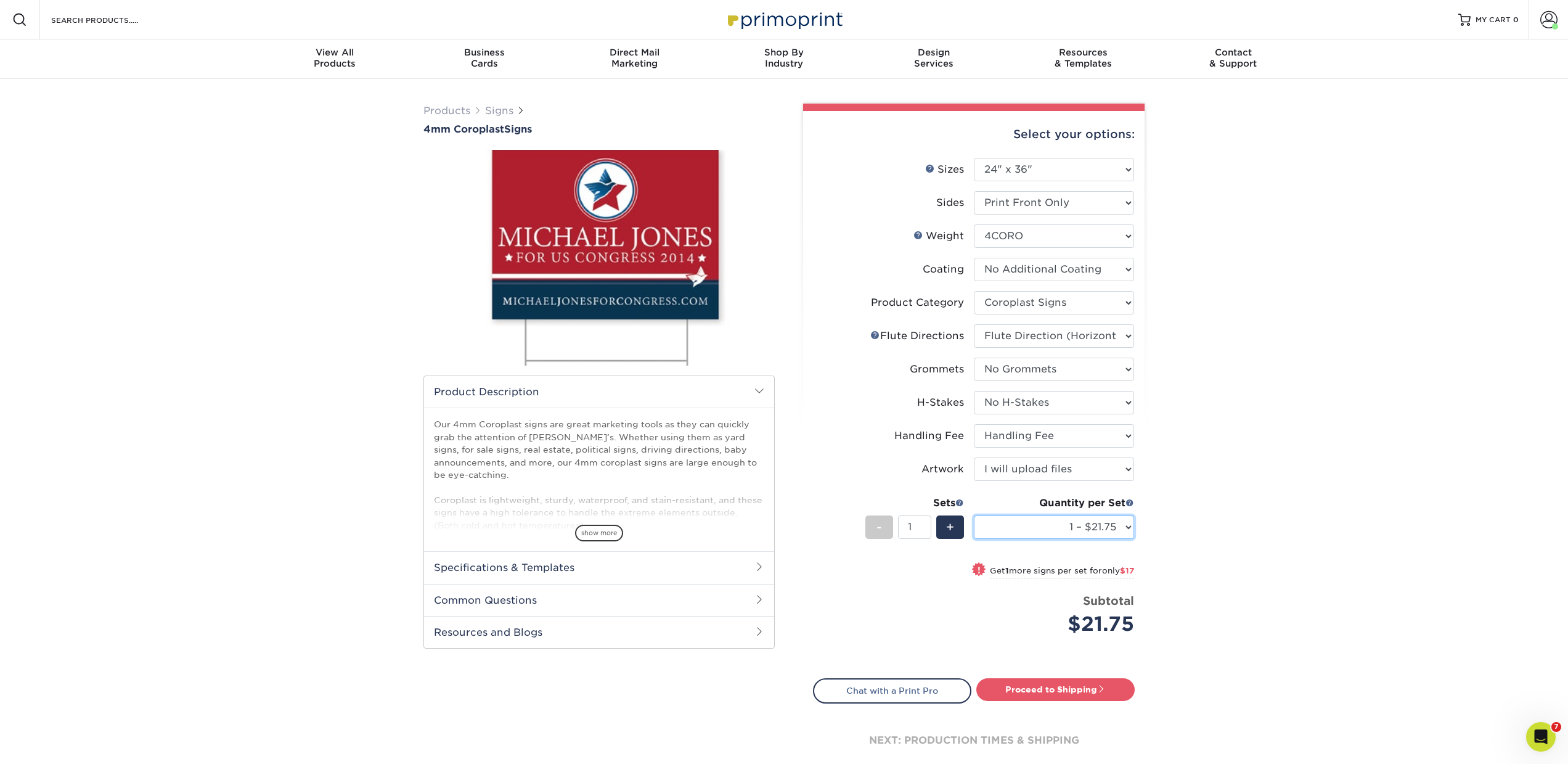
click at [974, 515] on select "1 – $21.75 2 – $38.75 3 – $55.75 4 – $69.00 5 – $86.00 6 – $103.00 7 – $120.00 …" at bounding box center [1054, 527] width 160 height 24
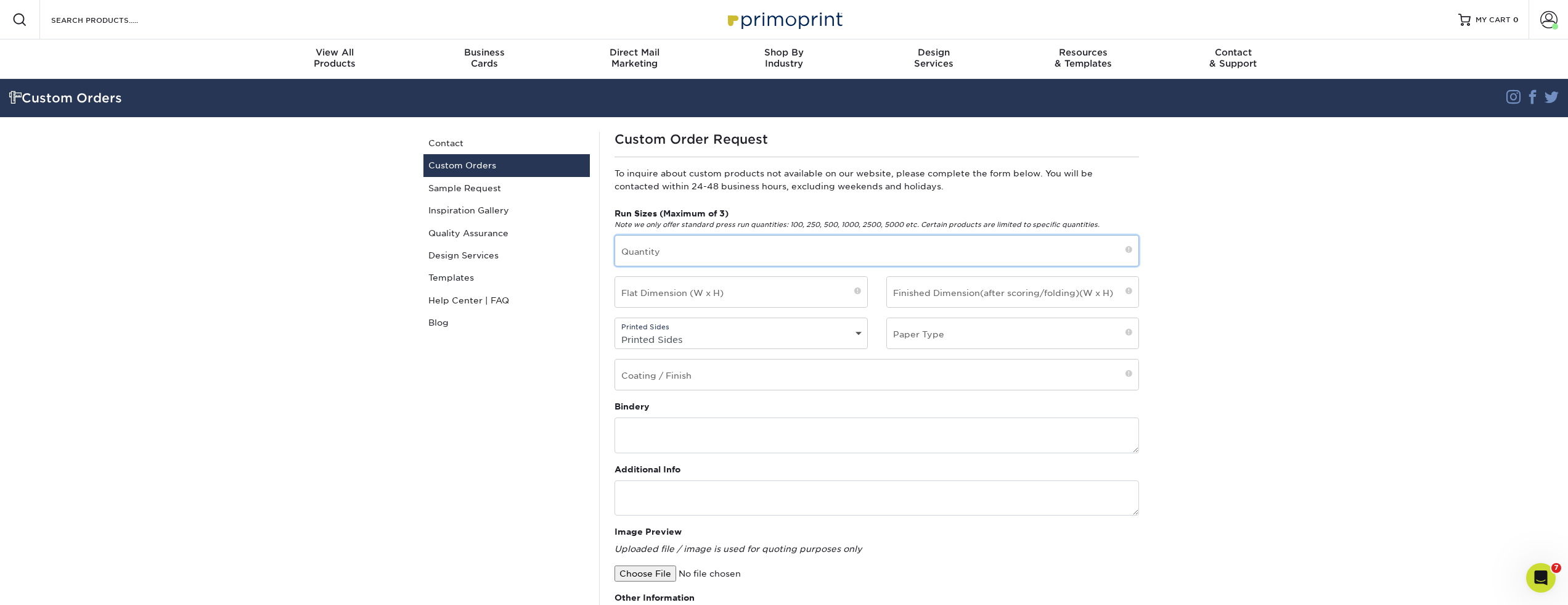
click at [636, 241] on input "text" at bounding box center [877, 251] width 523 height 30
type input "1"
click at [663, 293] on input "text" at bounding box center [741, 292] width 252 height 30
drag, startPoint x: 672, startPoint y: 294, endPoint x: 590, endPoint y: 294, distance: 82.0
click at [590, 294] on div "Custom Orders Contact Custom Orders Sample Request Inspiration Gallery Quality …" at bounding box center [784, 513] width 740 height 792
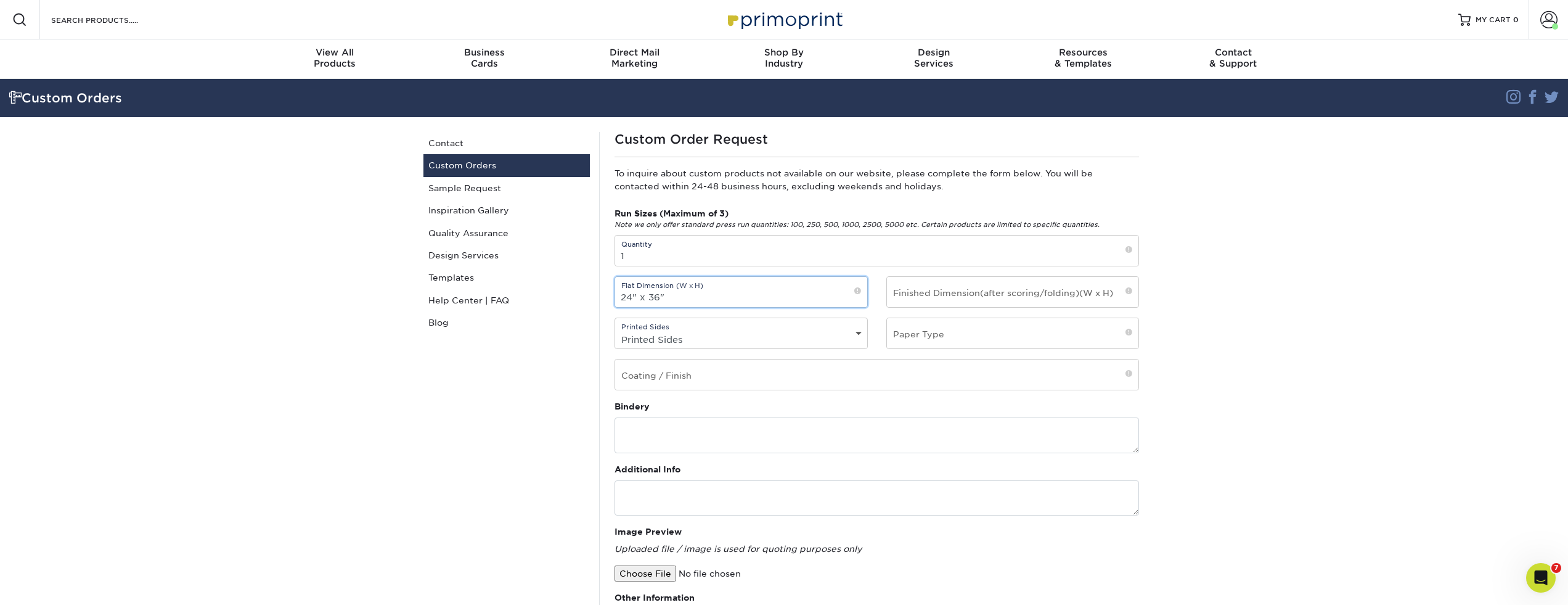
type input "24" x 36""
click at [970, 296] on input "text" at bounding box center [1013, 292] width 252 height 30
paste input "24" x 36""
type input "24" x 36""
click at [689, 346] on select "Printed Sides 4/0 - Single Sided 4/4 - Double Sided" at bounding box center [741, 339] width 252 height 18
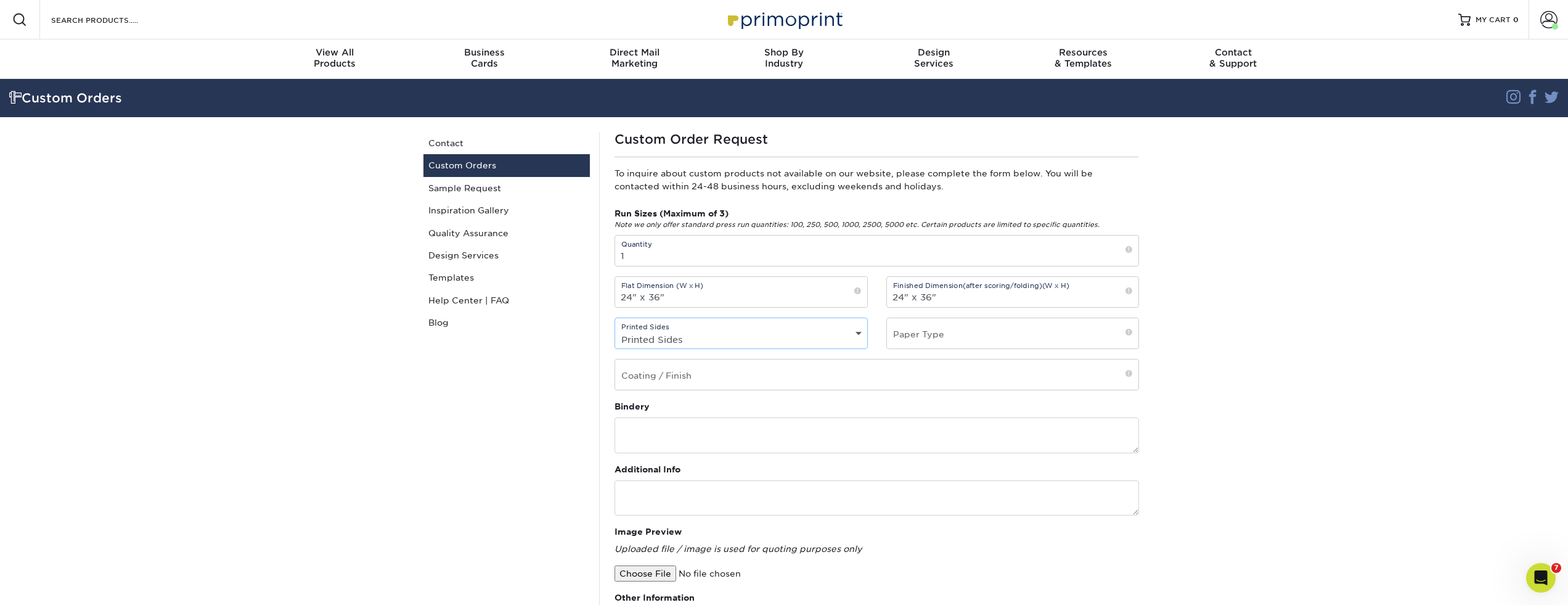
select select "4/0 - Single Sided"
click at [615, 331] on select "Printed Sides 4/0 - Single Sided 4/4 - Double Sided" at bounding box center [741, 339] width 252 height 18
click at [933, 333] on input "text" at bounding box center [1013, 333] width 252 height 30
type input "4mm Coroplast sign"
click at [701, 381] on input "text" at bounding box center [877, 375] width 523 height 30
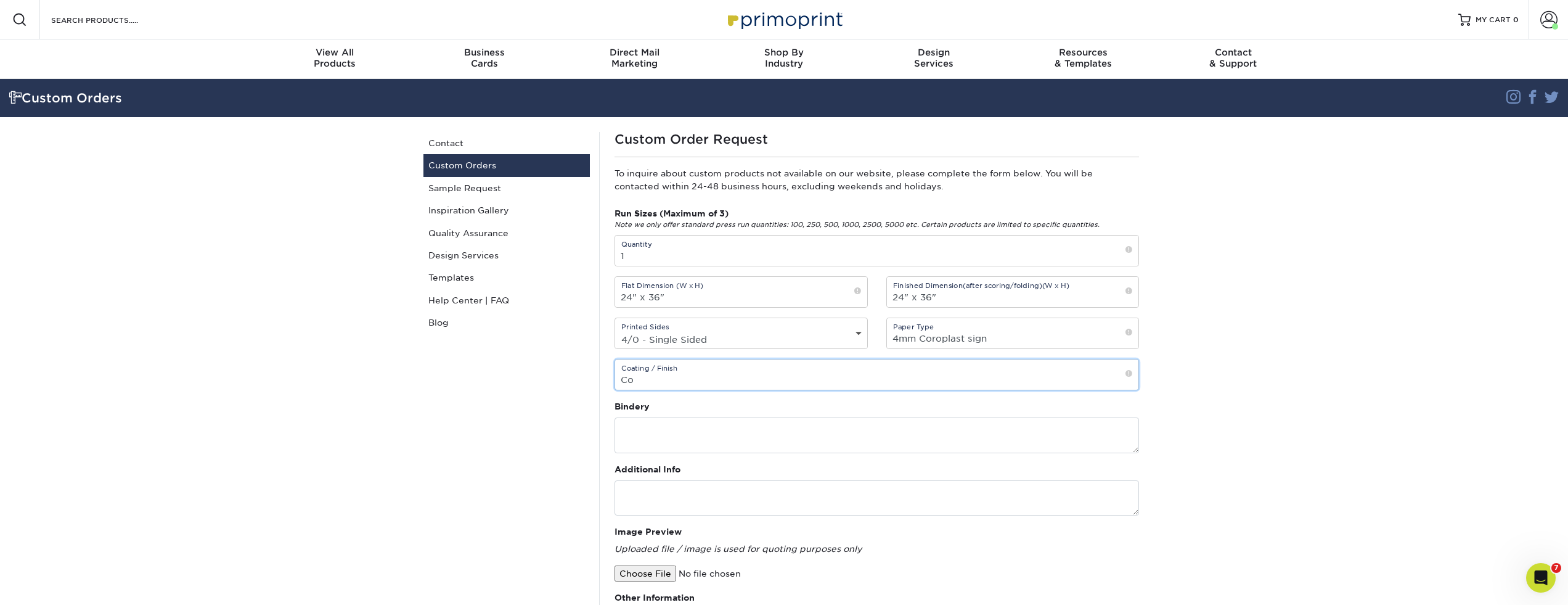
type input "C"
type input "No Additional Coating"
click at [647, 432] on textarea at bounding box center [877, 435] width 524 height 35
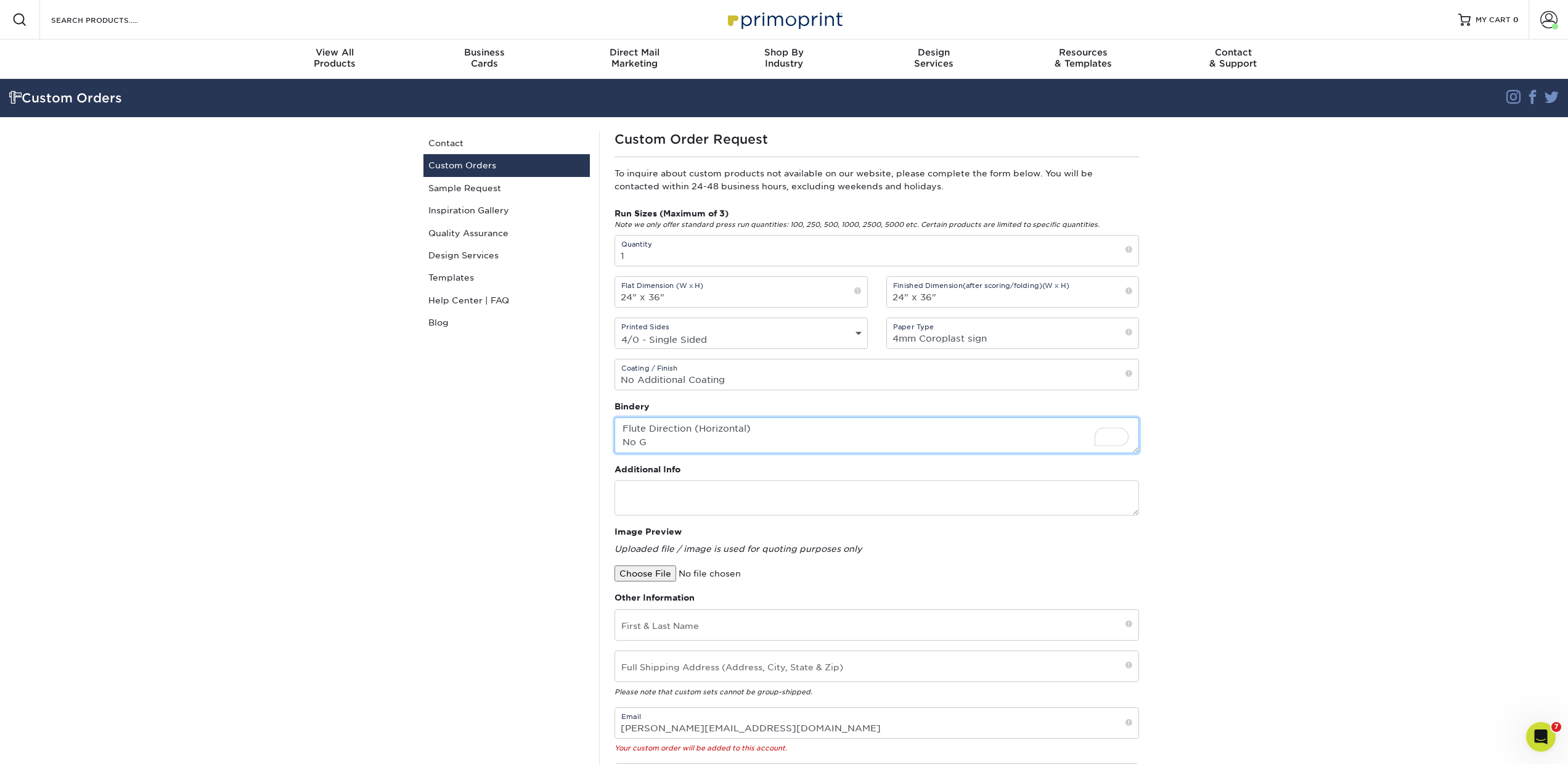
type textarea "Flute Direction (Horizontal) No G"
